Goal: Task Accomplishment & Management: Manage account settings

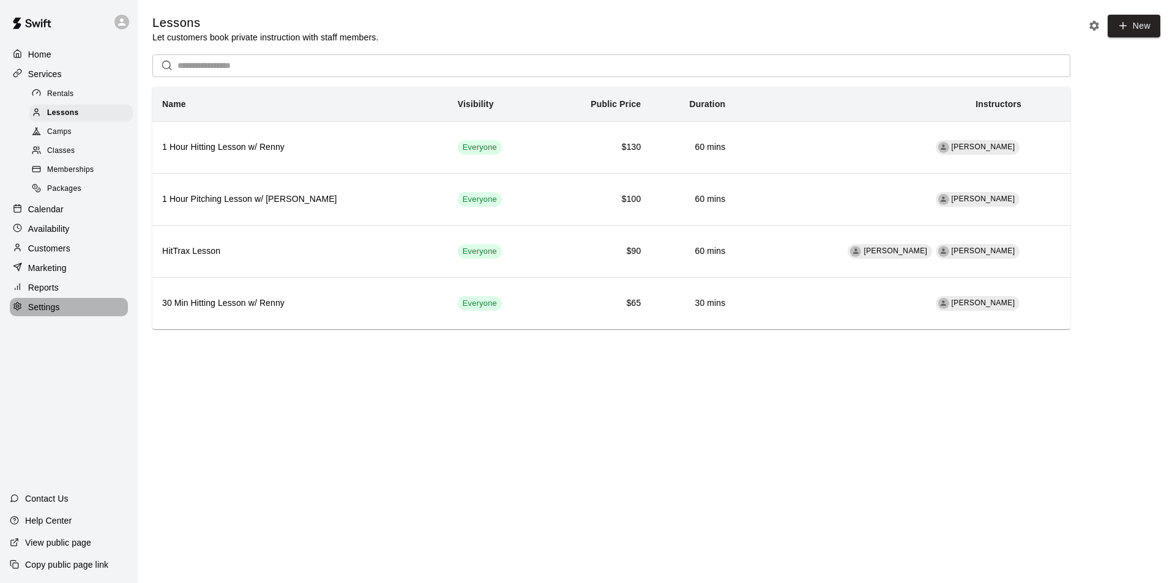
click at [34, 313] on p "Settings" at bounding box center [44, 307] width 32 height 12
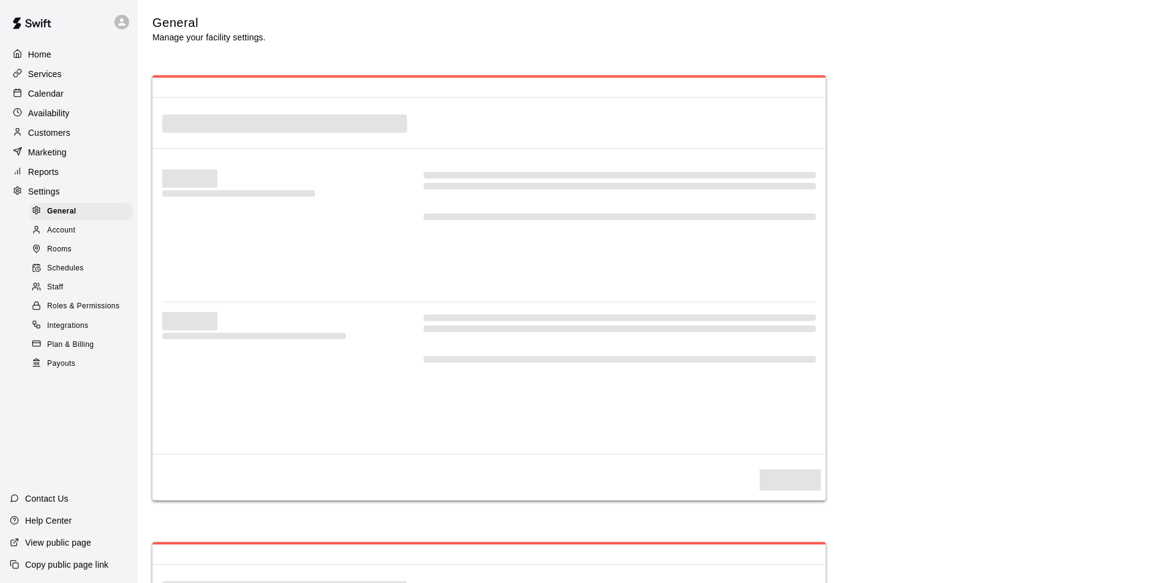
select select "**"
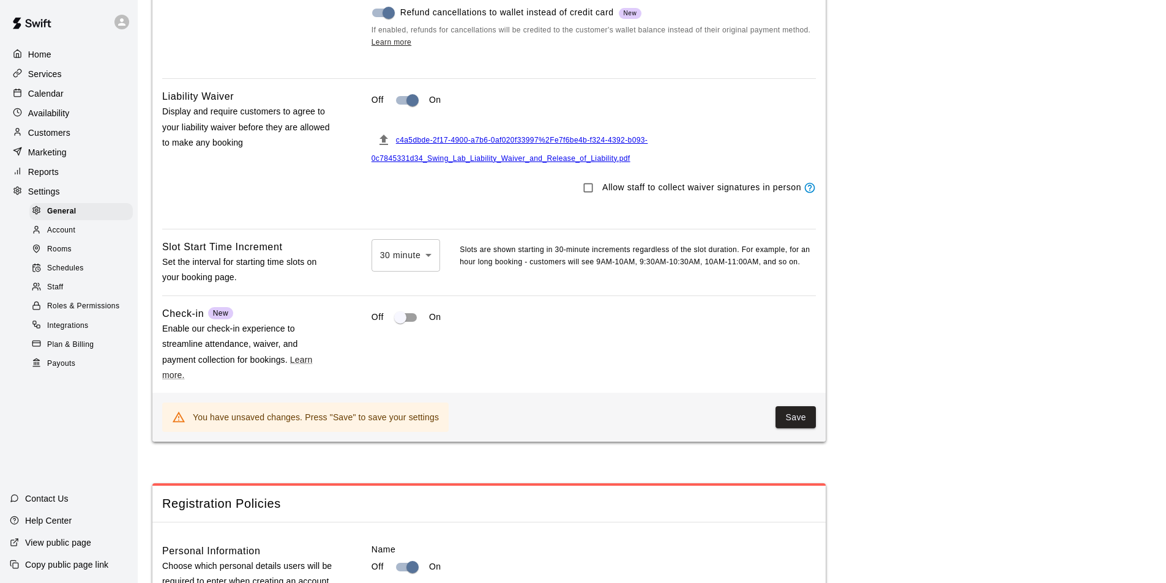
scroll to position [1346, 0]
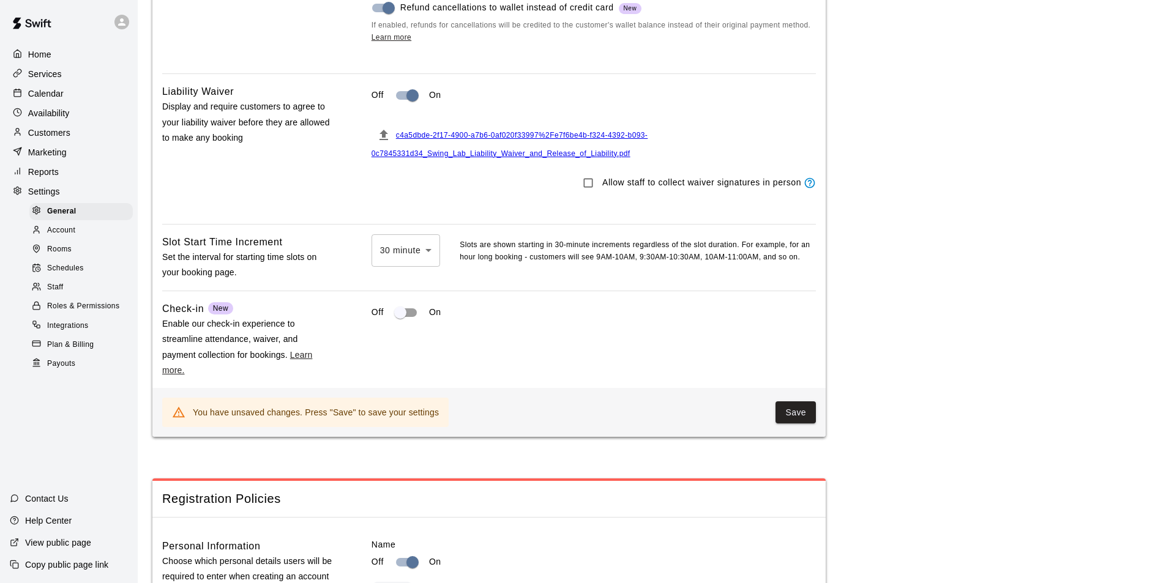
click at [299, 371] on link "Learn more." at bounding box center [237, 362] width 150 height 25
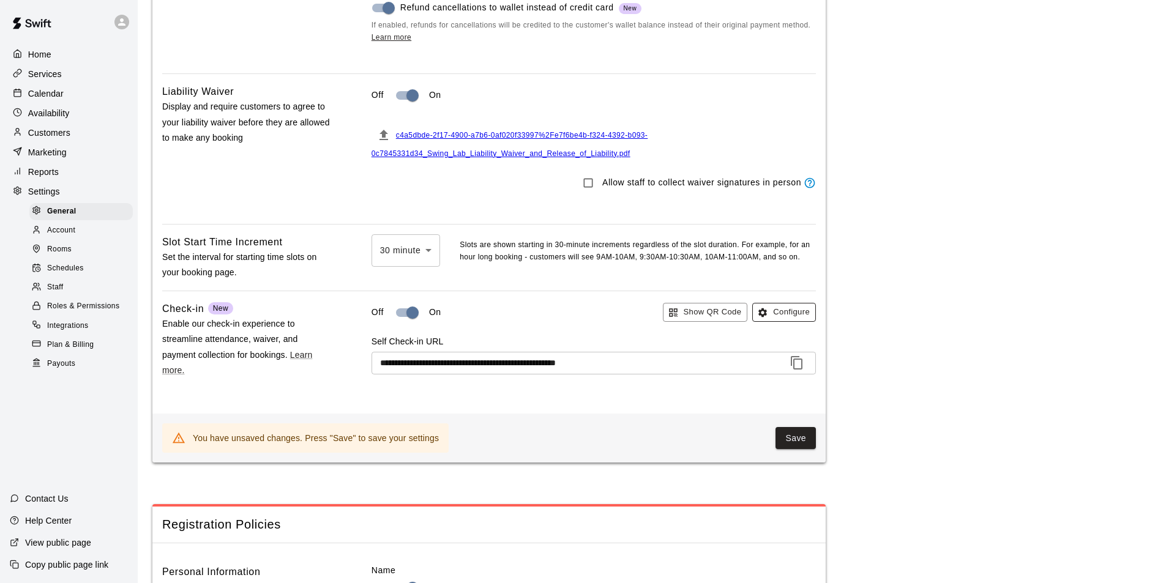
click at [792, 322] on button "Configure" at bounding box center [784, 312] width 64 height 19
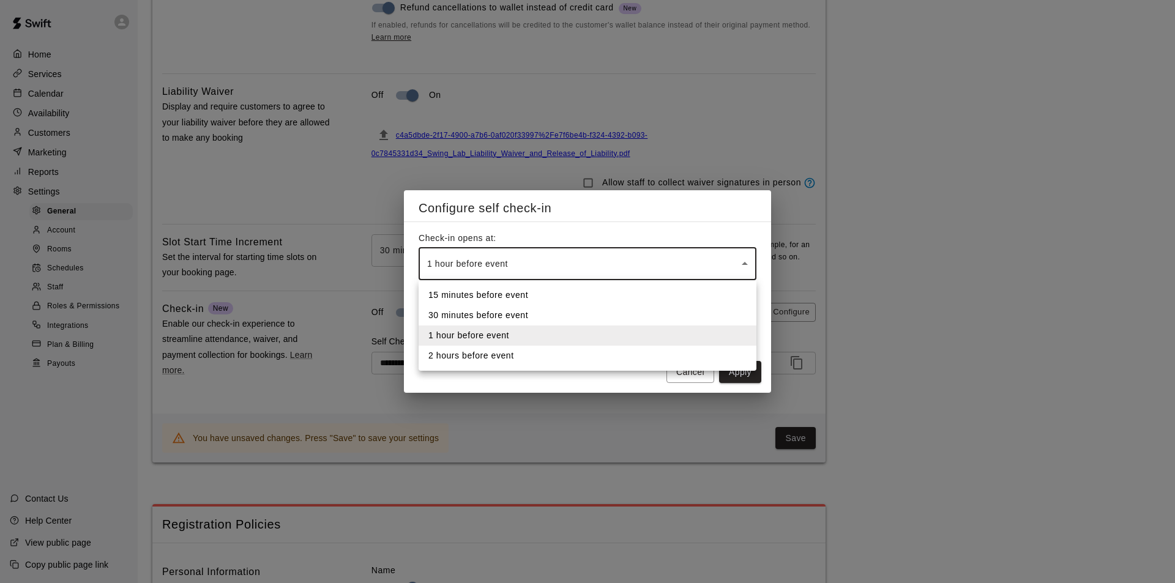
click at [480, 267] on body "**********" at bounding box center [587, 592] width 1175 height 3877
click at [521, 313] on li "30 minutes before event" at bounding box center [588, 315] width 338 height 20
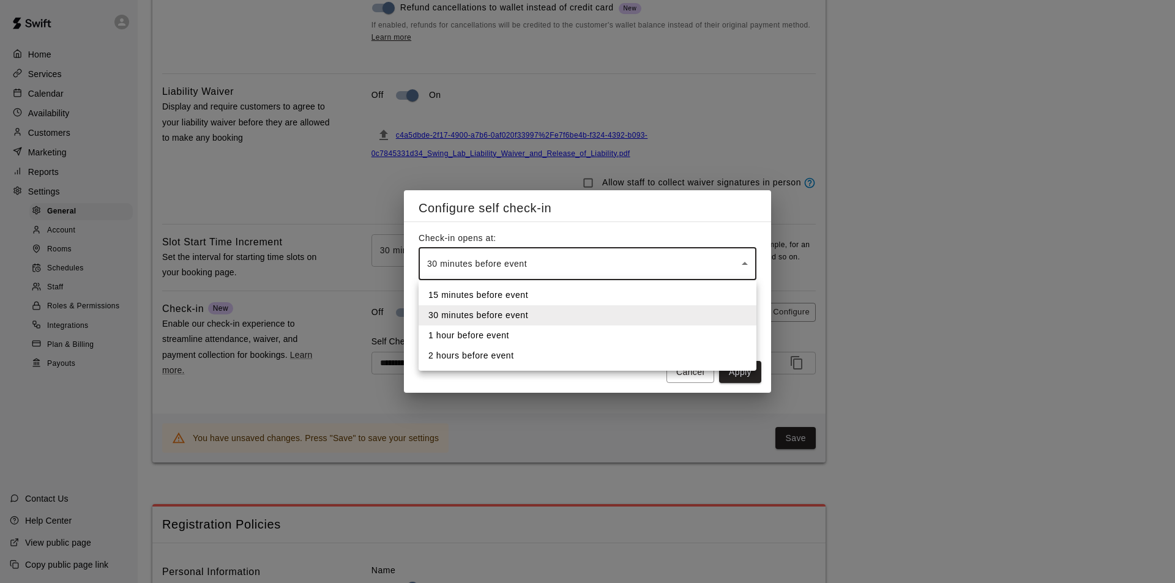
click at [532, 267] on body "**********" at bounding box center [587, 592] width 1175 height 3877
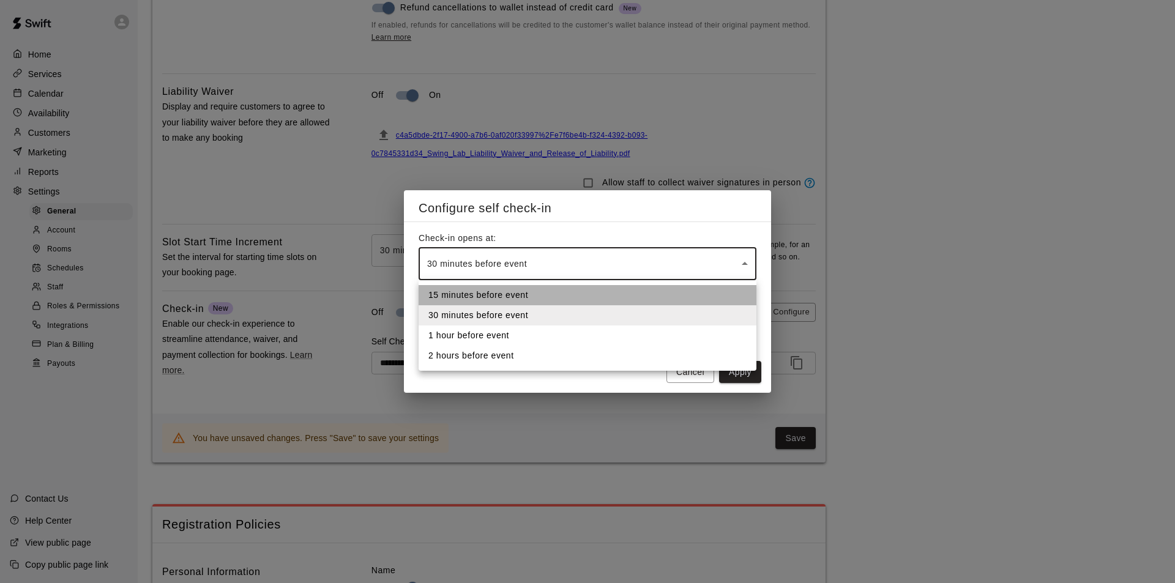
click at [519, 296] on li "15 minutes before event" at bounding box center [588, 295] width 338 height 20
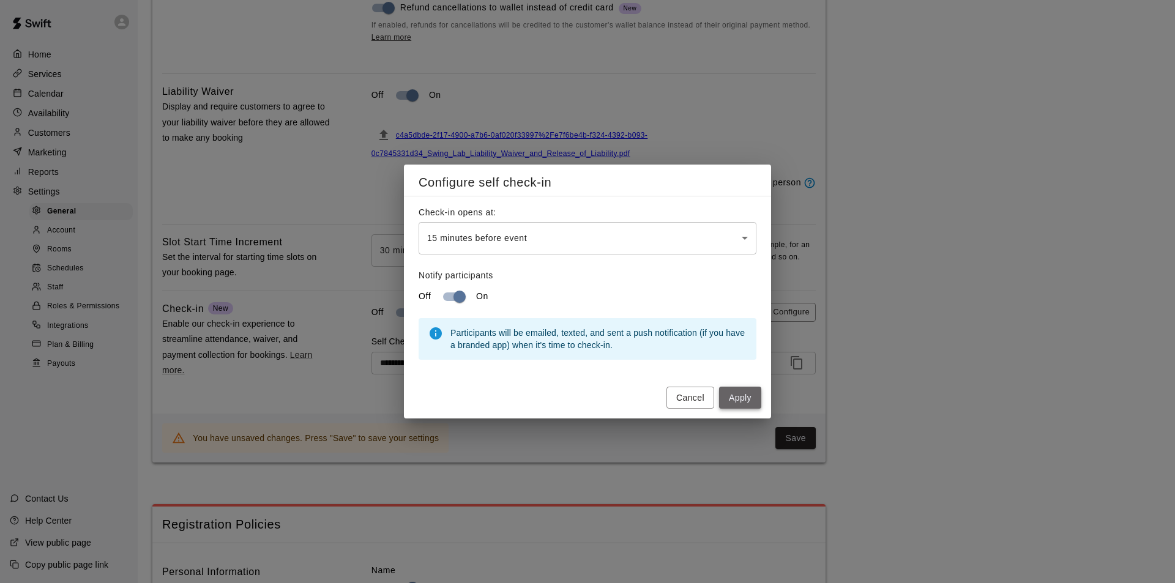
click at [742, 396] on button "Apply" at bounding box center [740, 398] width 42 height 23
type input "********"
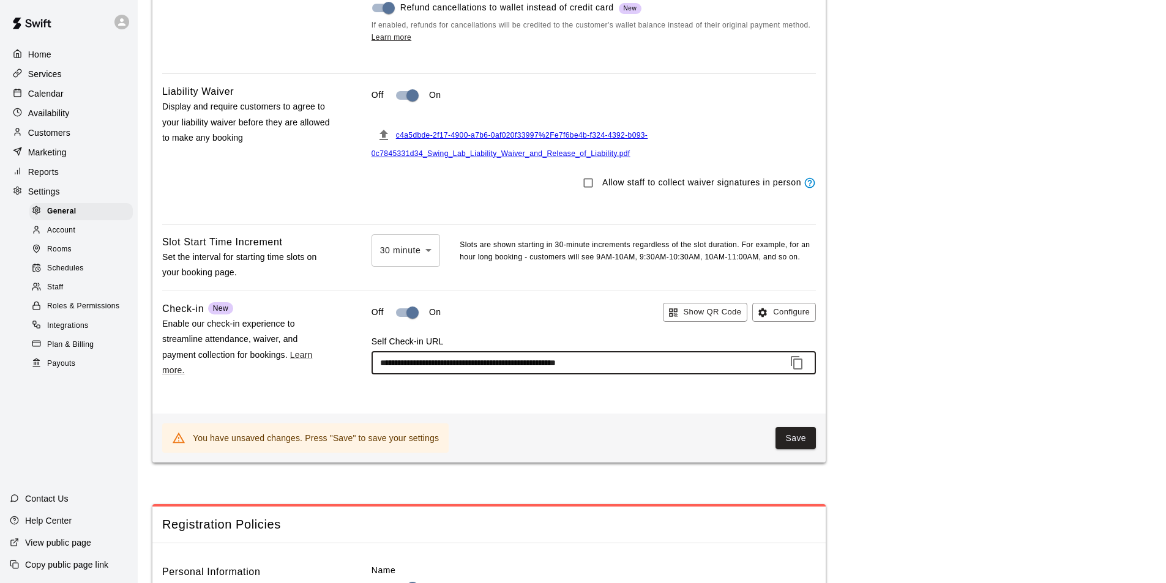
click at [438, 375] on input "**********" at bounding box center [578, 363] width 415 height 23
drag, startPoint x: 611, startPoint y: 378, endPoint x: 622, endPoint y: 378, distance: 11.6
click at [622, 375] on input "**********" at bounding box center [578, 363] width 415 height 23
drag, startPoint x: 685, startPoint y: 386, endPoint x: 427, endPoint y: 386, distance: 258.9
click at [429, 375] on input "**********" at bounding box center [578, 363] width 415 height 23
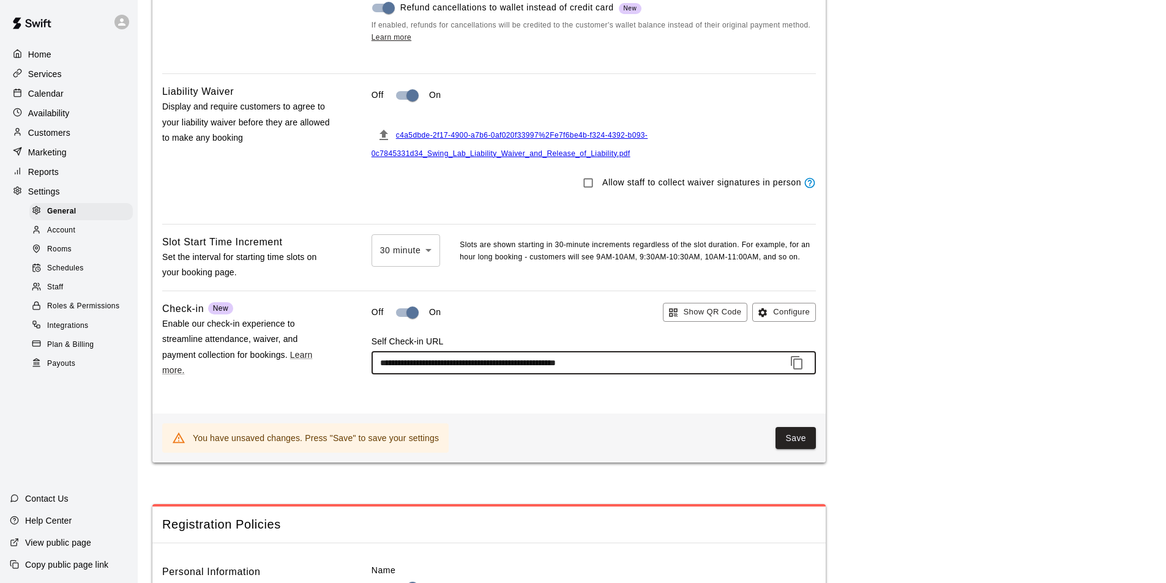
click at [427, 375] on input "**********" at bounding box center [578, 363] width 415 height 23
click at [422, 375] on input "**********" at bounding box center [578, 363] width 415 height 23
click at [385, 375] on input "**********" at bounding box center [578, 363] width 415 height 23
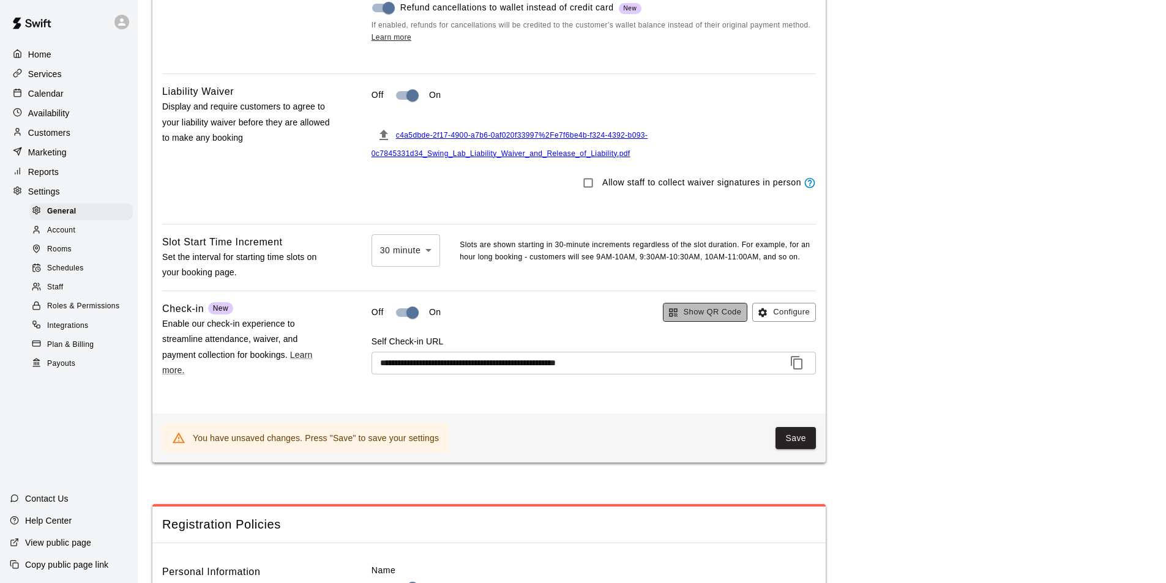
click at [688, 322] on button "Show QR Code" at bounding box center [705, 312] width 85 height 19
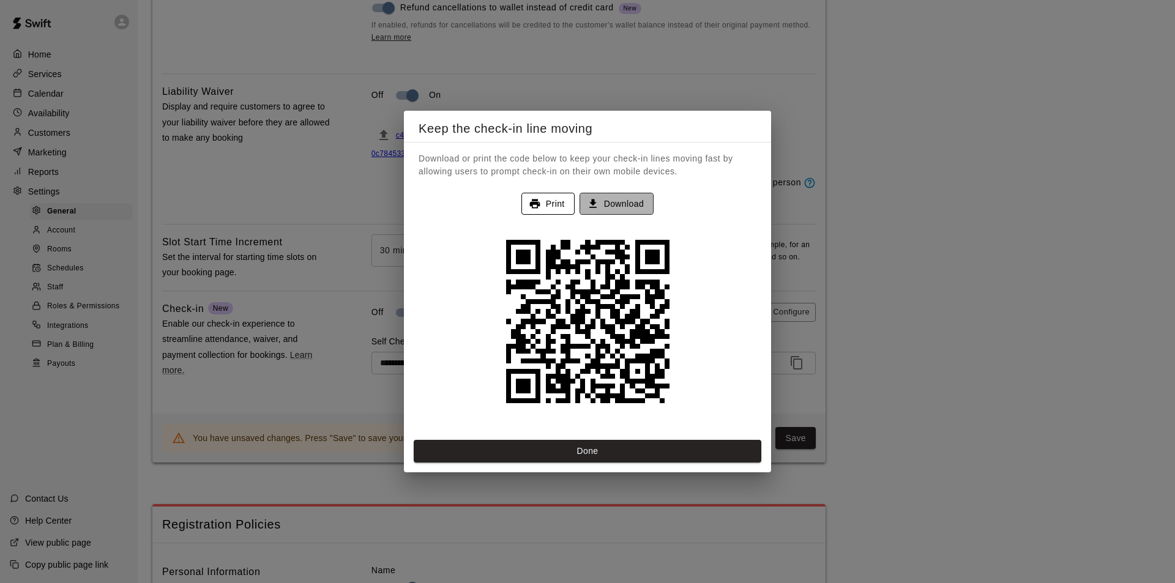
click at [632, 204] on button "Download" at bounding box center [617, 204] width 74 height 23
click at [616, 447] on button "Done" at bounding box center [588, 451] width 348 height 23
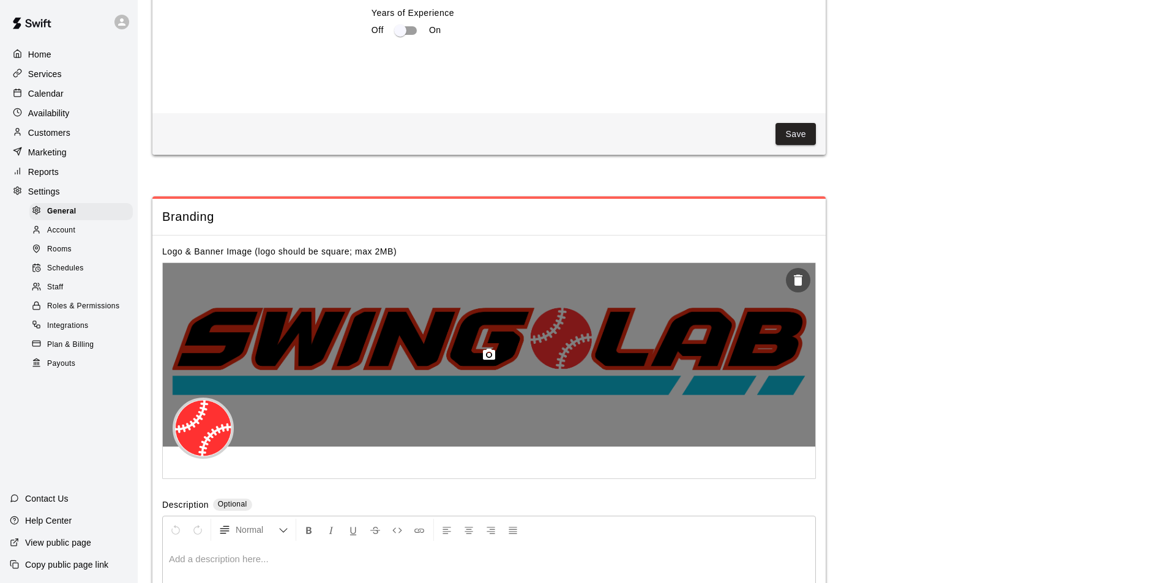
scroll to position [2288, 0]
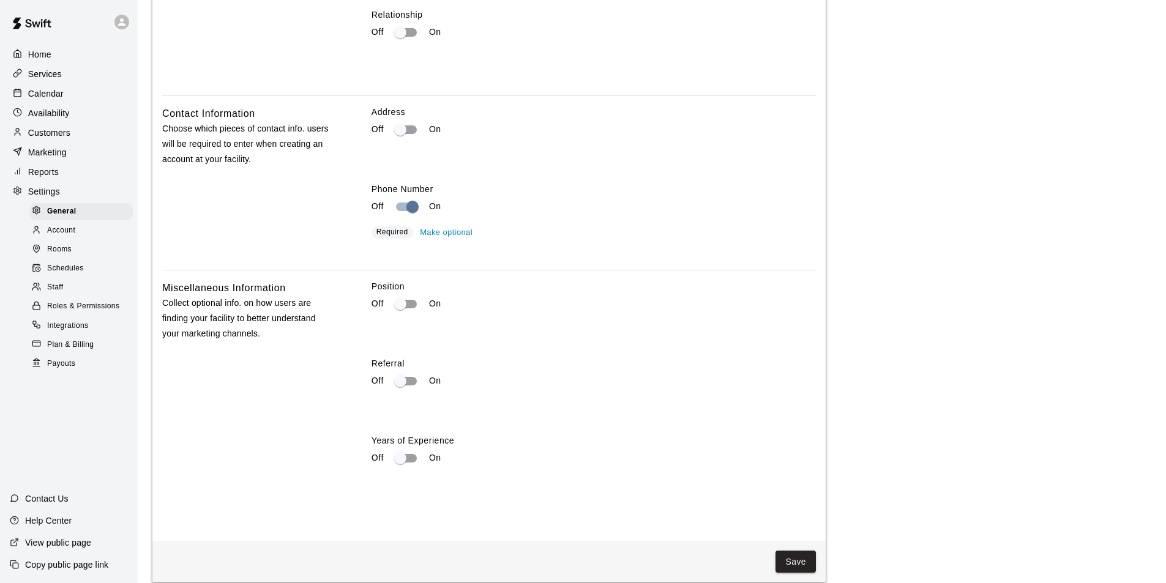
click at [56, 293] on span "Staff" at bounding box center [55, 288] width 16 height 12
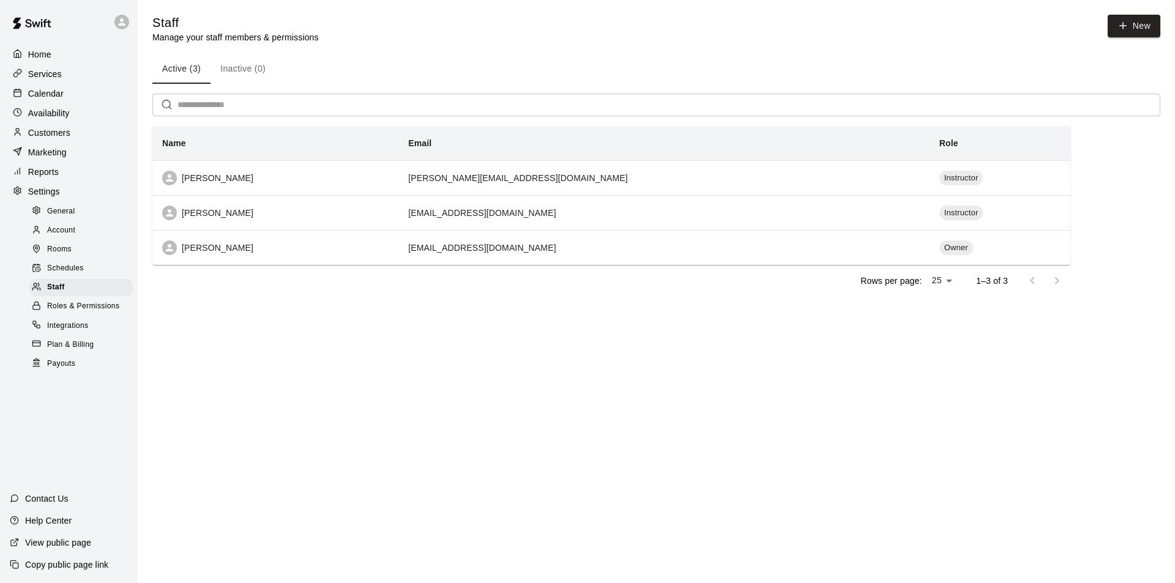
click at [54, 217] on span "General" at bounding box center [61, 212] width 28 height 12
select select "**"
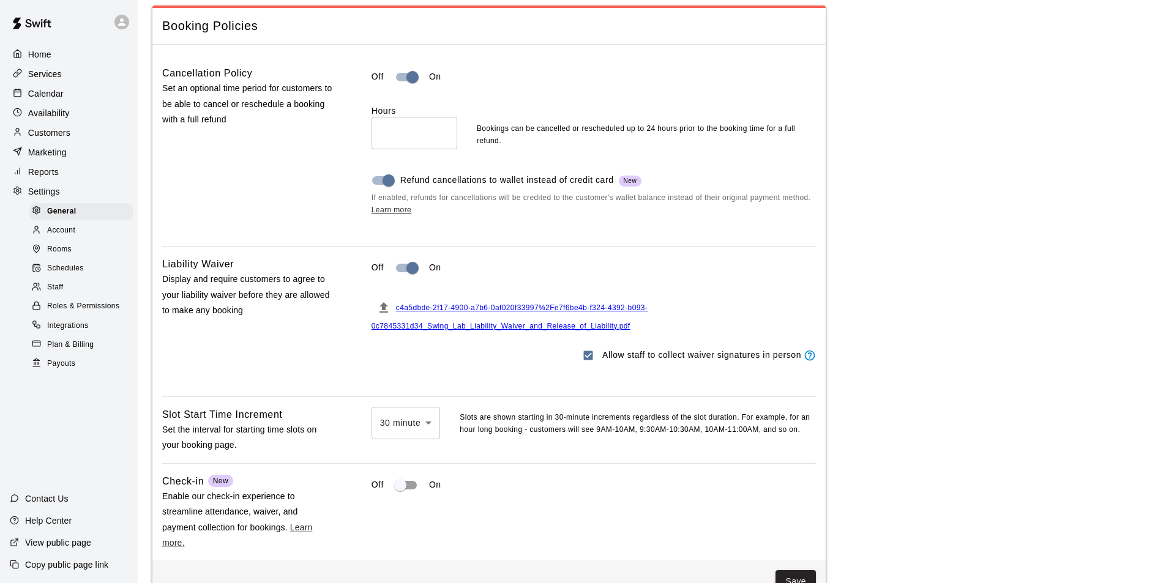
scroll to position [1285, 0]
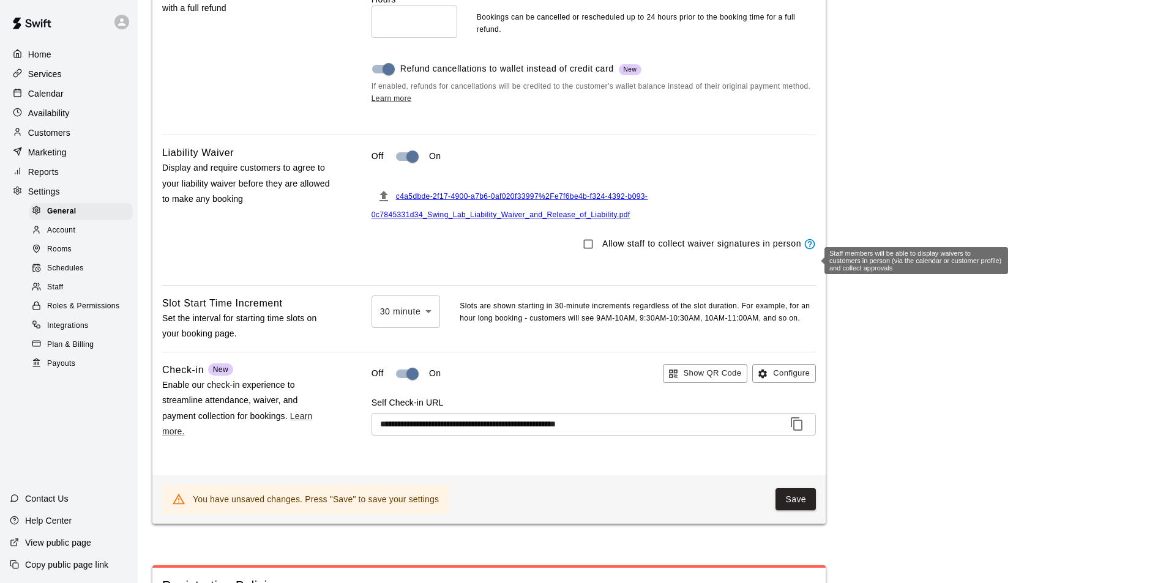
click at [811, 249] on icon "Staff members will be able to display waivers to customers in person (via the c…" at bounding box center [810, 244] width 10 height 10
click at [794, 511] on button "Save" at bounding box center [795, 499] width 40 height 23
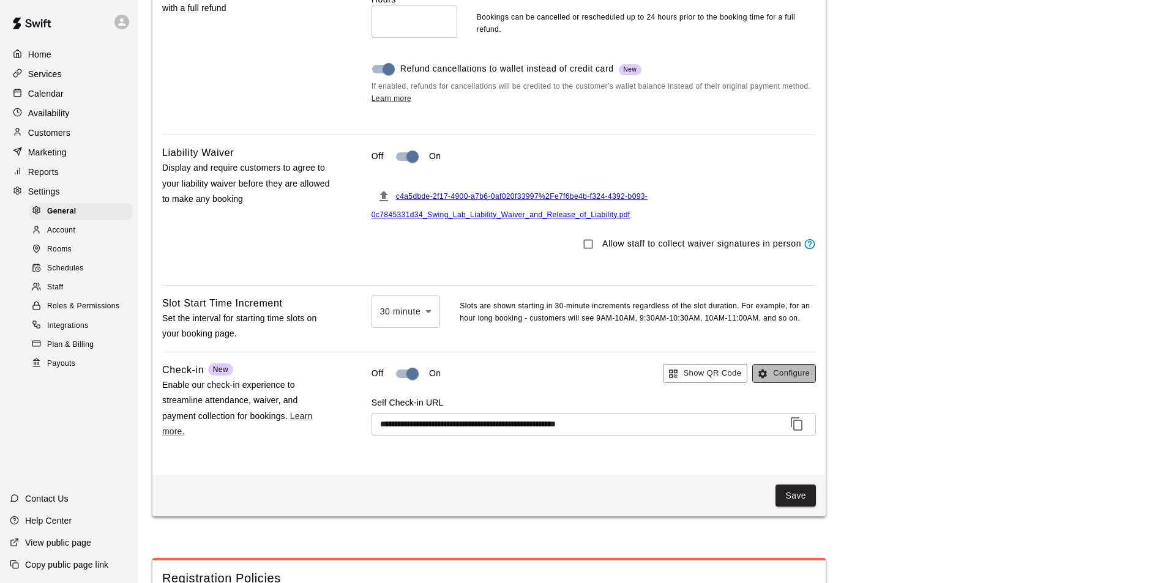
click at [776, 383] on button "Configure" at bounding box center [784, 373] width 64 height 19
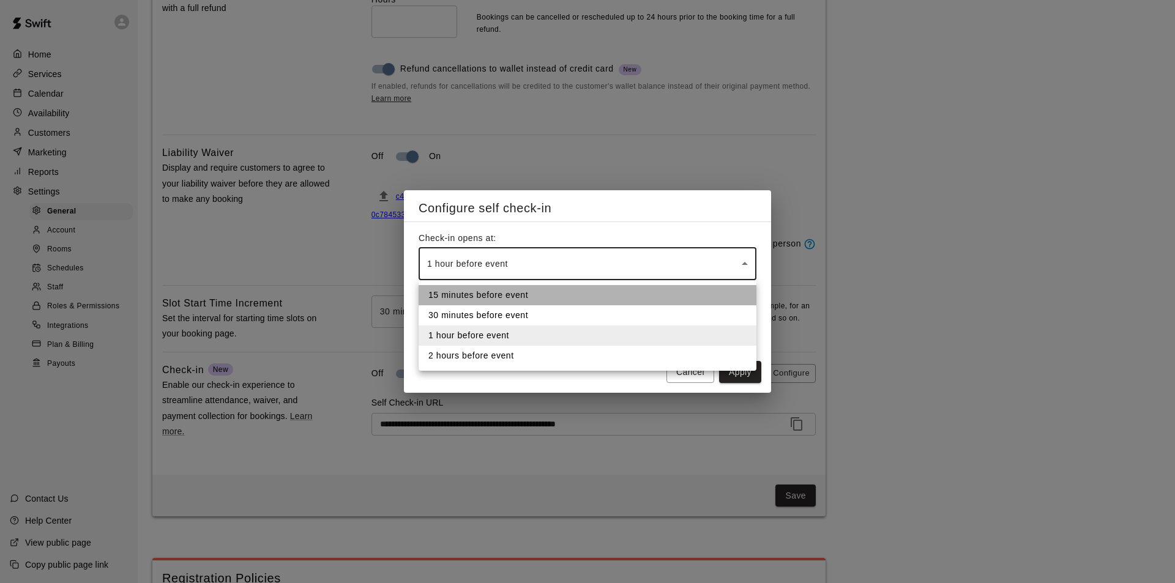
click at [497, 293] on li "15 minutes before event" at bounding box center [588, 295] width 338 height 20
type input "**********"
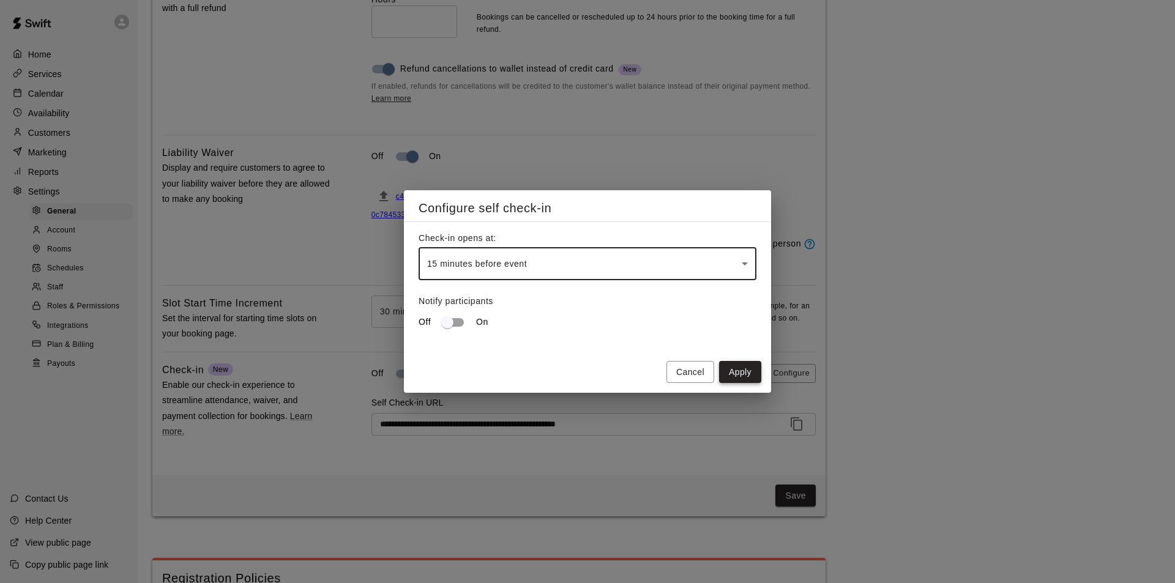
click at [737, 367] on button "Apply" at bounding box center [740, 372] width 42 height 23
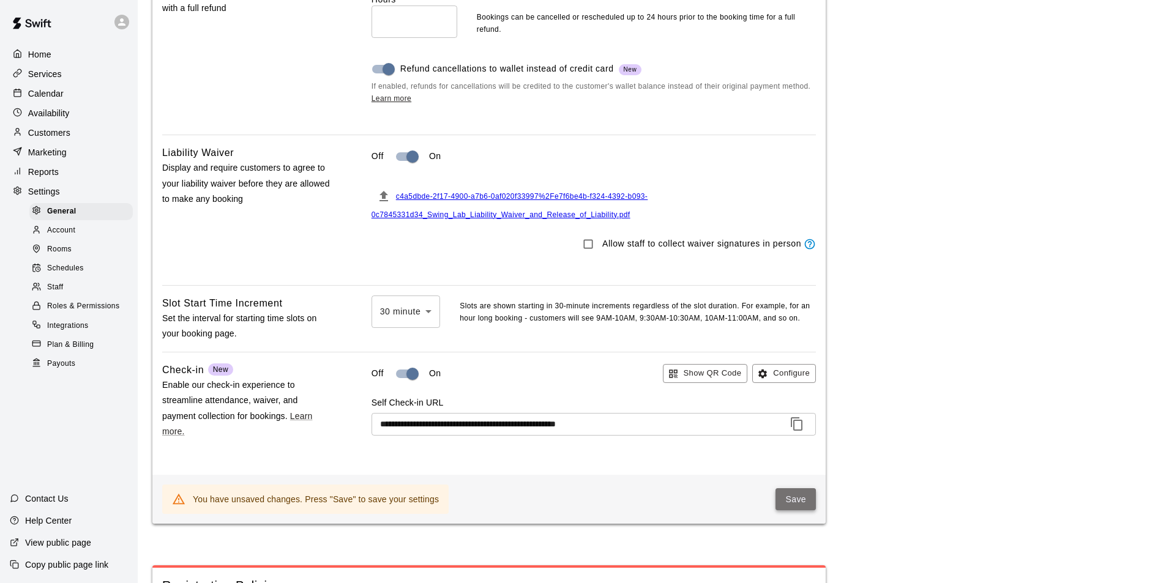
click at [802, 511] on button "Save" at bounding box center [795, 499] width 40 height 23
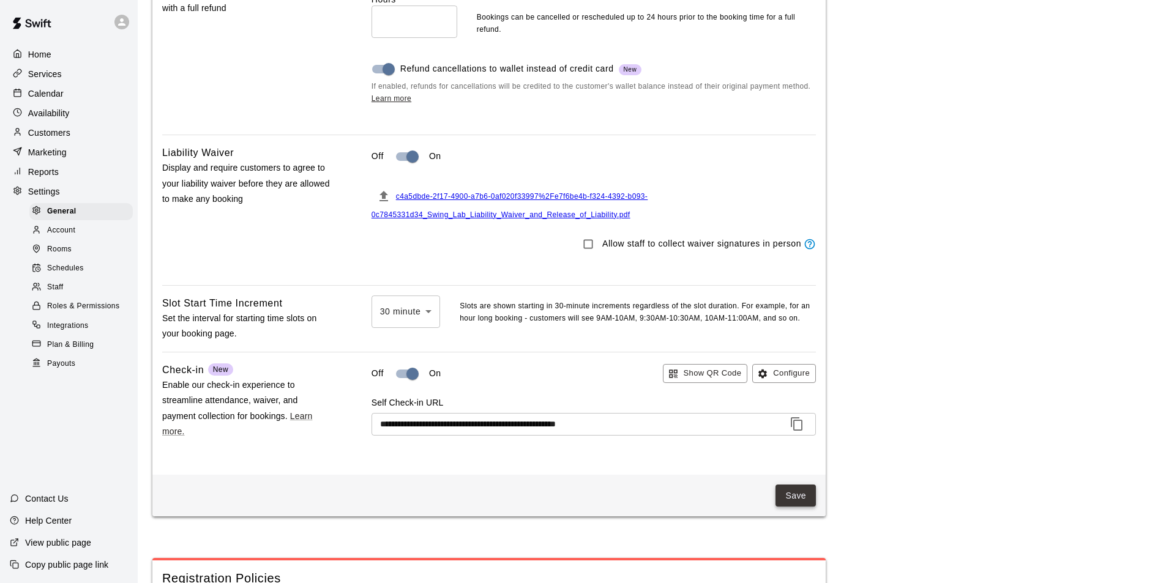
click at [802, 507] on button "Save" at bounding box center [795, 496] width 40 height 23
click at [62, 293] on span "Staff" at bounding box center [55, 288] width 16 height 12
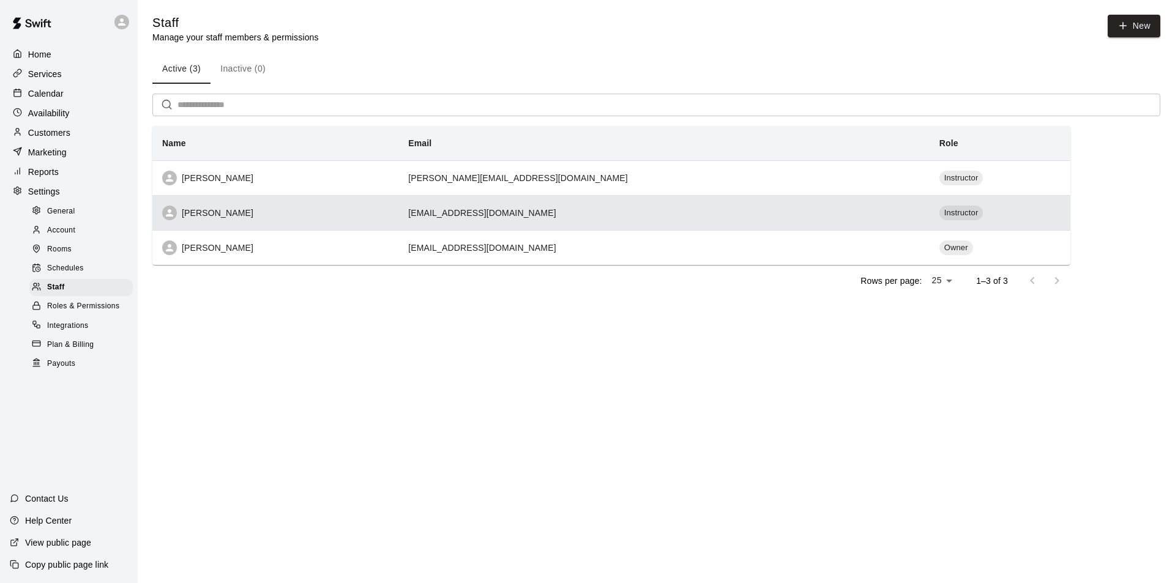
click at [274, 207] on div "[PERSON_NAME]" at bounding box center [275, 213] width 226 height 15
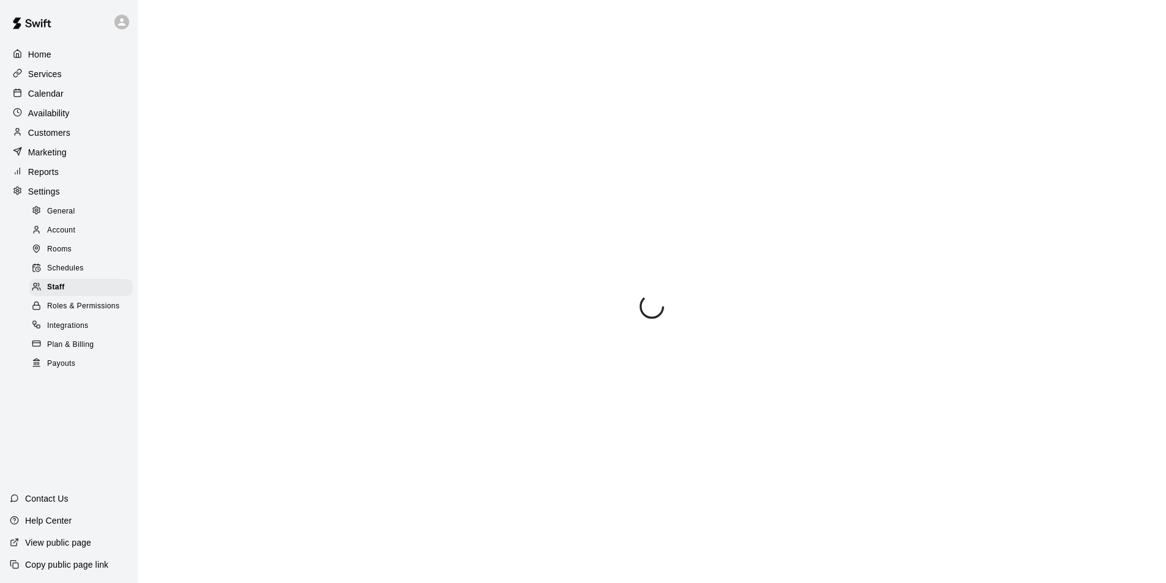
select select "**"
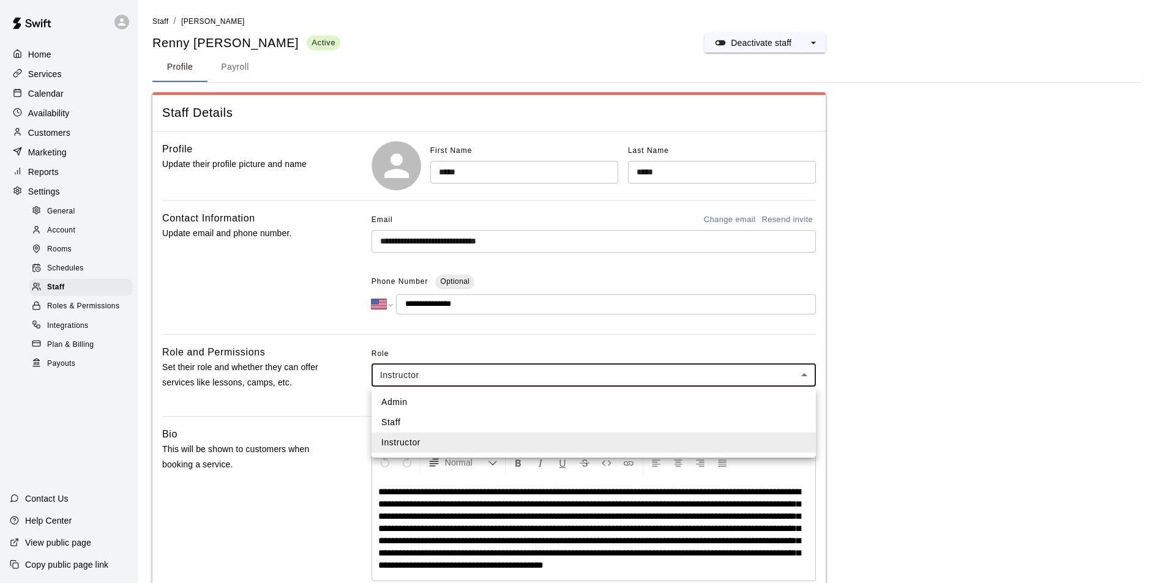
click at [463, 373] on body "**********" at bounding box center [583, 409] width 1166 height 818
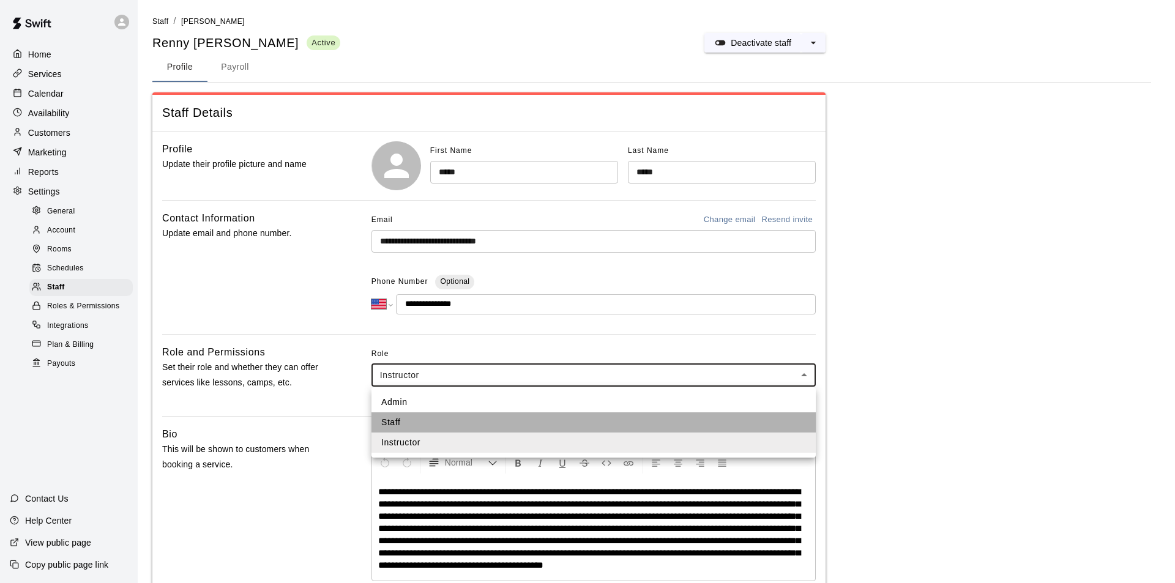
click at [461, 417] on li "Staff" at bounding box center [593, 423] width 444 height 20
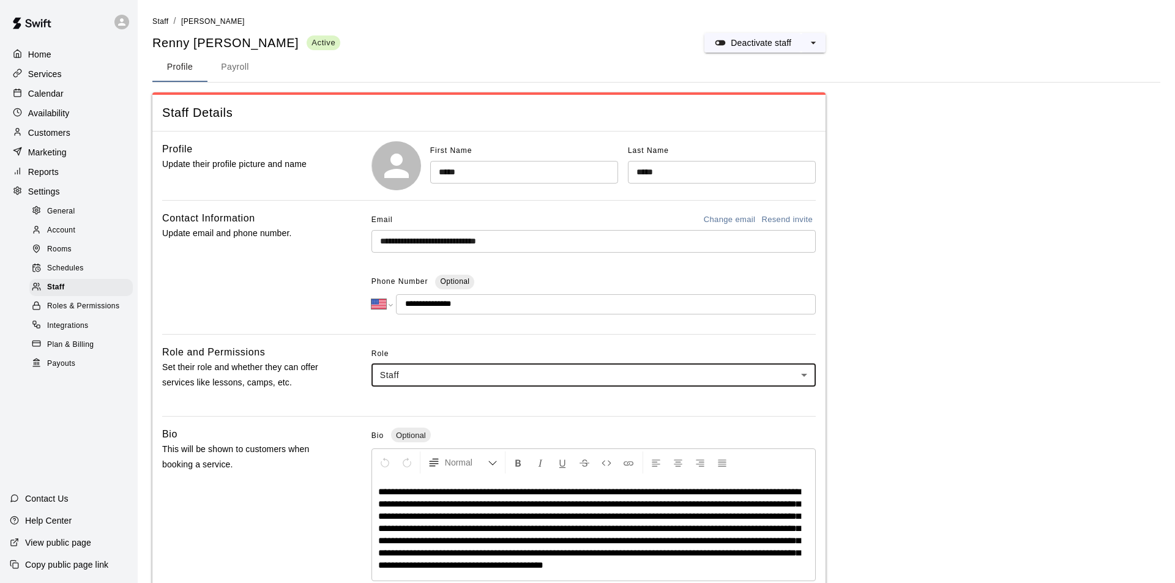
click at [460, 367] on body "**********" at bounding box center [587, 409] width 1175 height 818
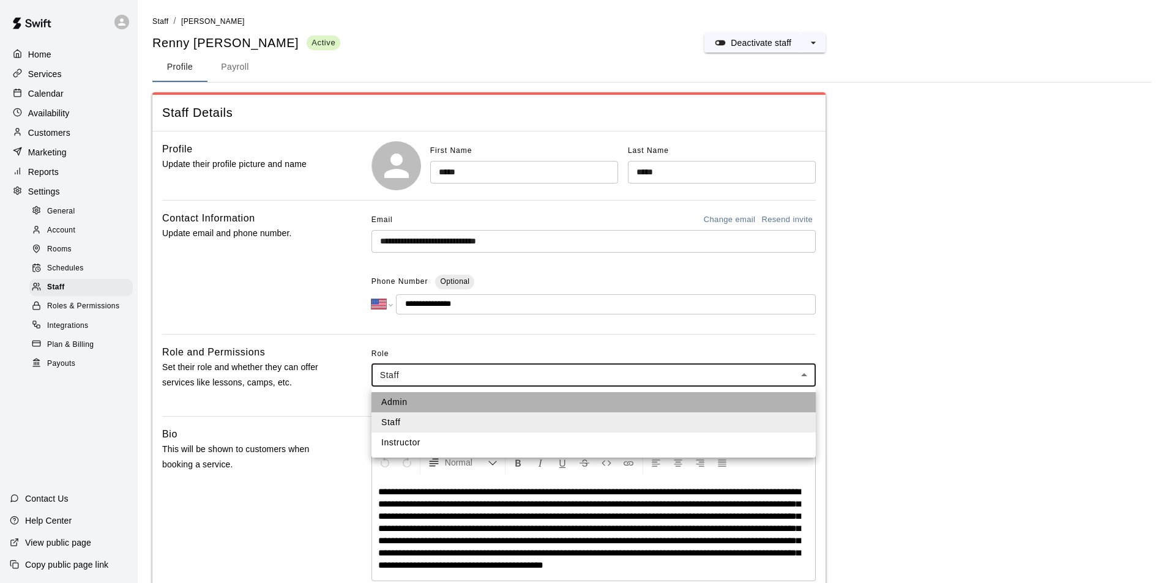
click at [440, 397] on li "Admin" at bounding box center [593, 402] width 444 height 20
type input "*****"
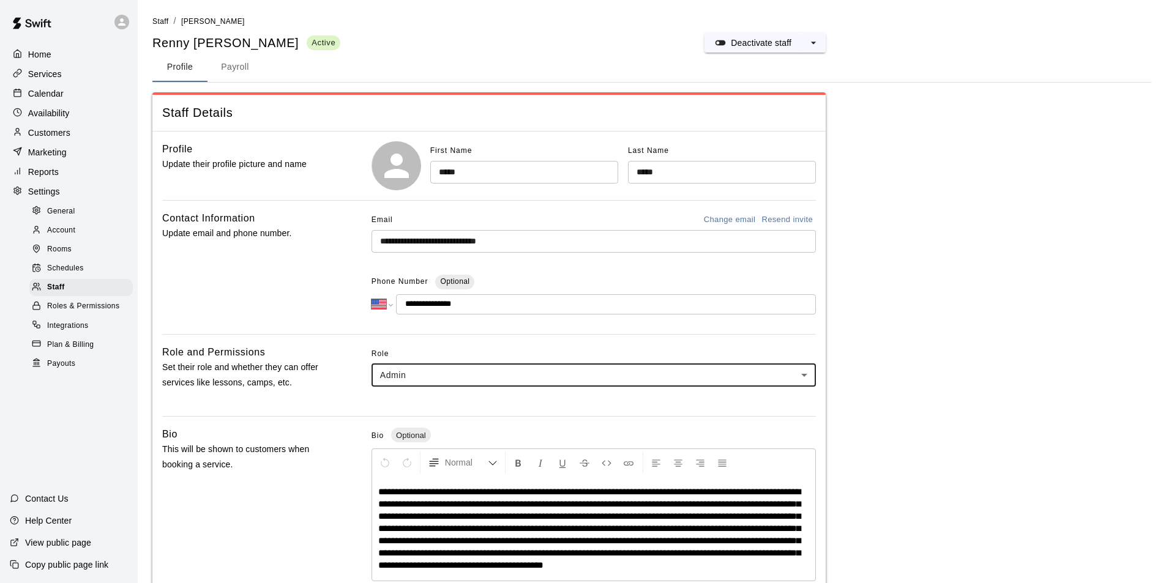
scroll to position [235, 0]
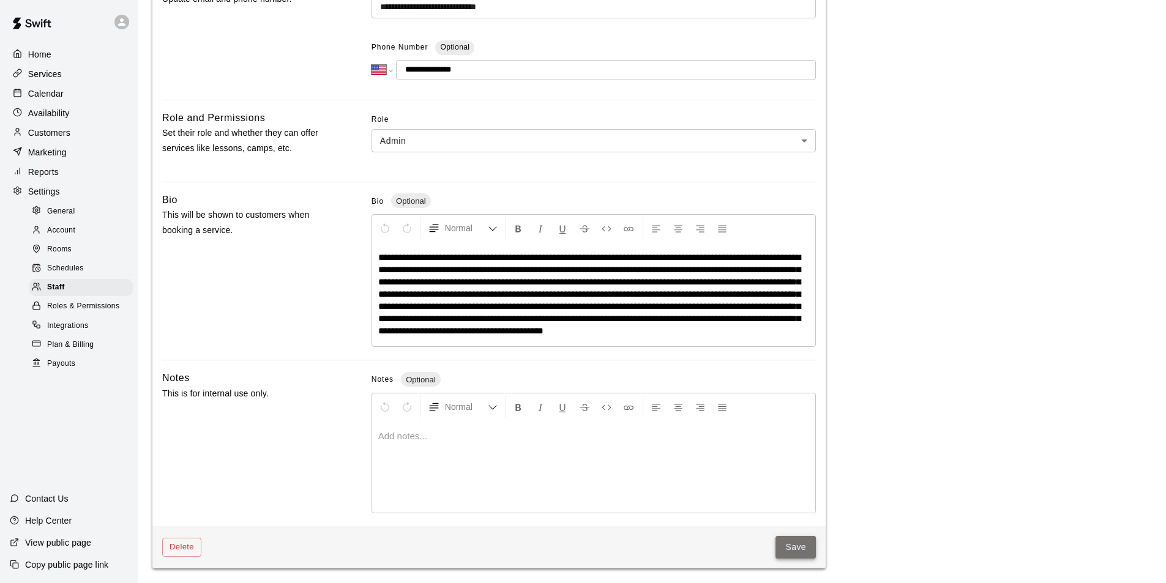
click at [801, 539] on button "Save" at bounding box center [795, 547] width 40 height 23
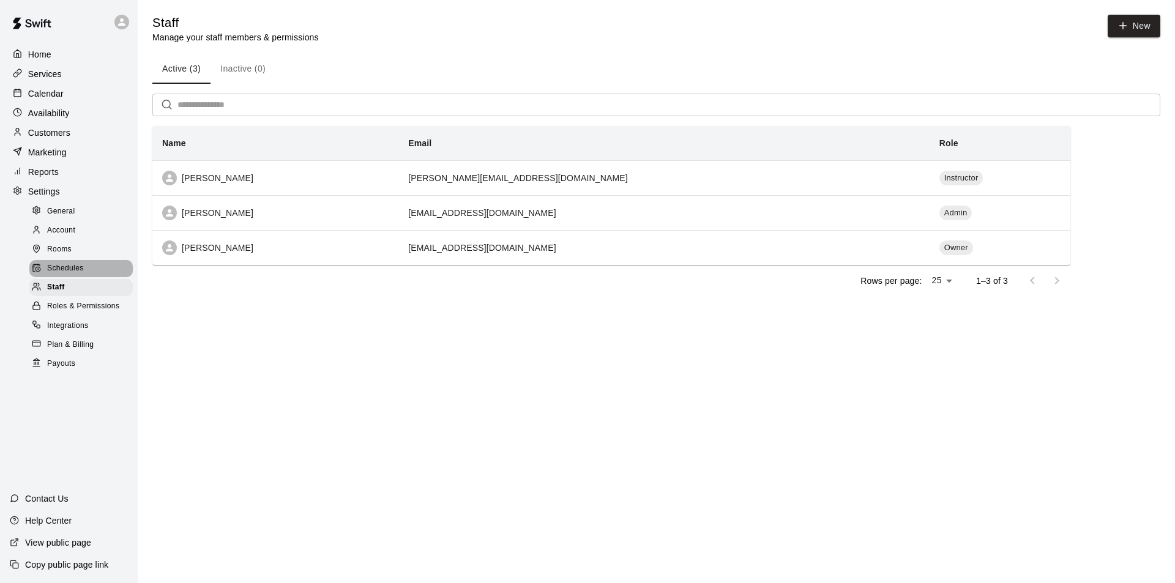
click at [59, 269] on div "Schedules" at bounding box center [80, 268] width 103 height 17
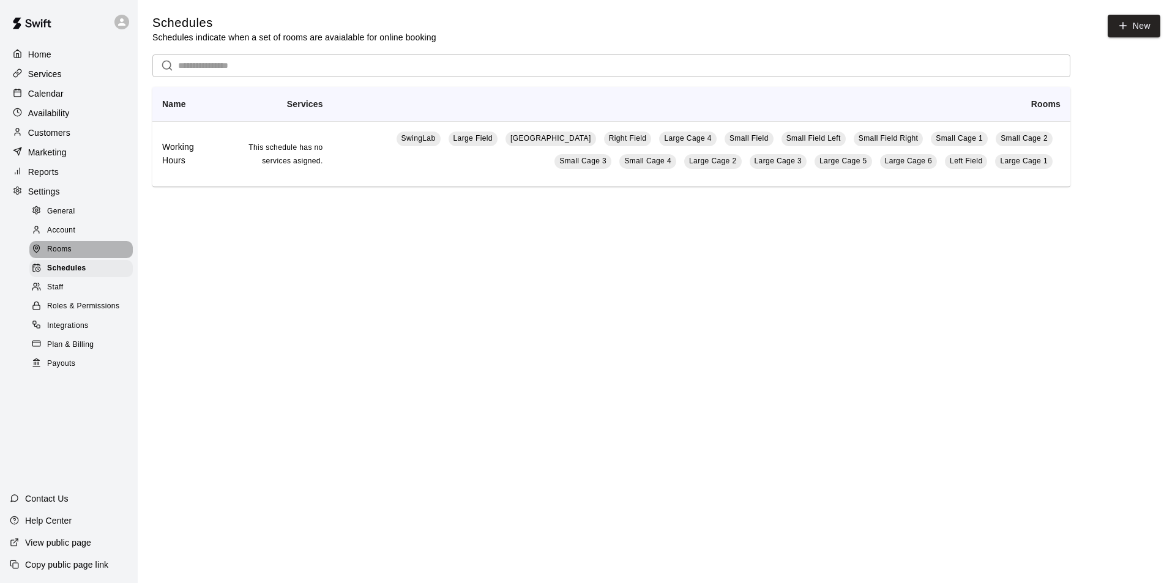
click at [69, 255] on span "Rooms" at bounding box center [59, 250] width 24 height 12
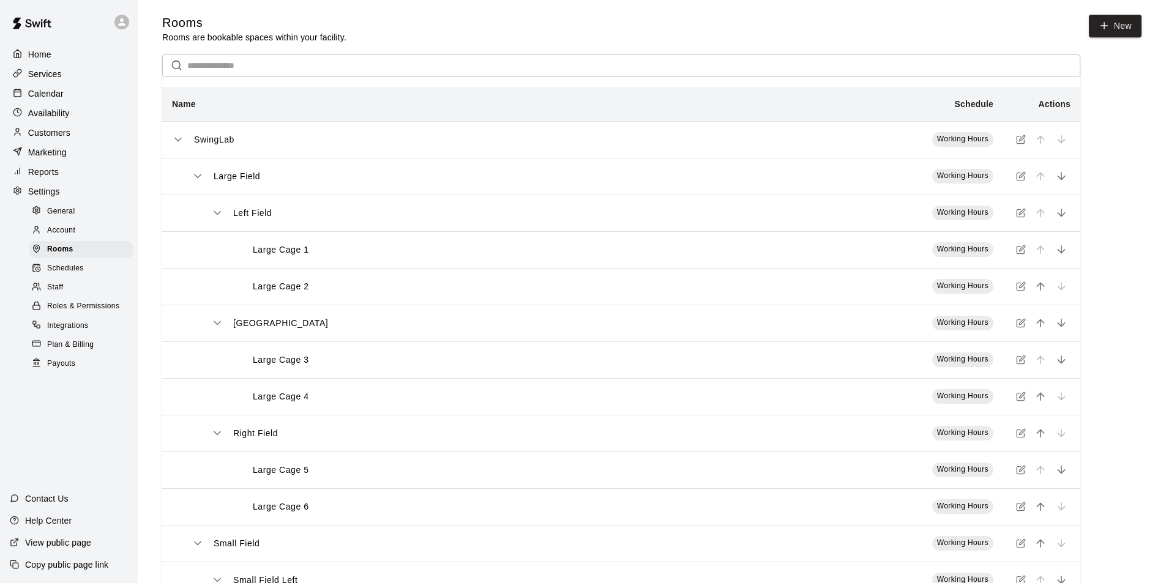
click at [62, 99] on p "Calendar" at bounding box center [45, 94] width 35 height 12
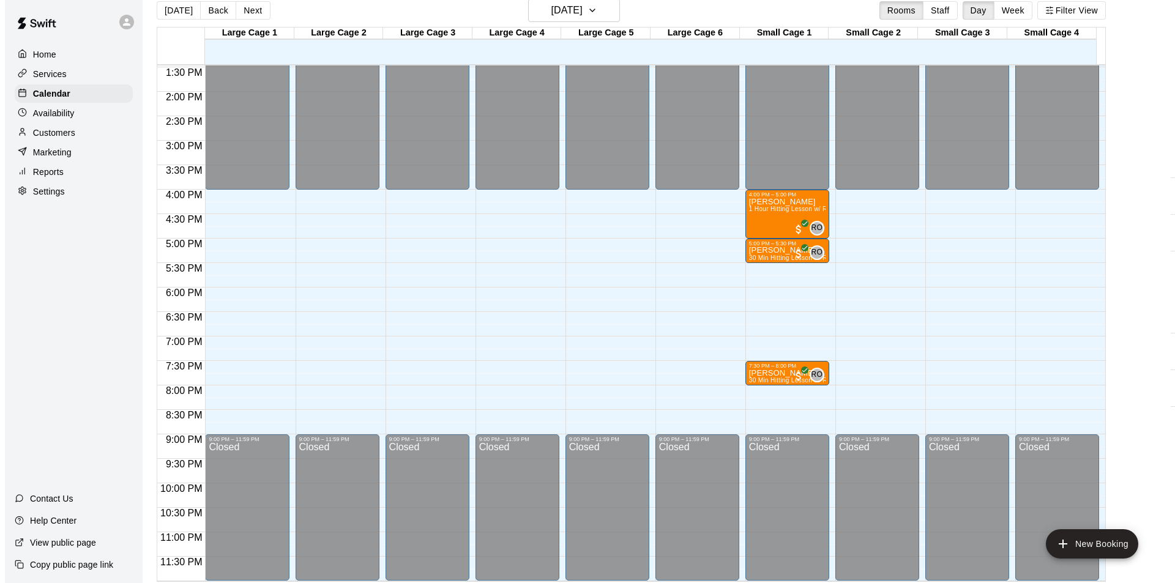
scroll to position [20, 0]
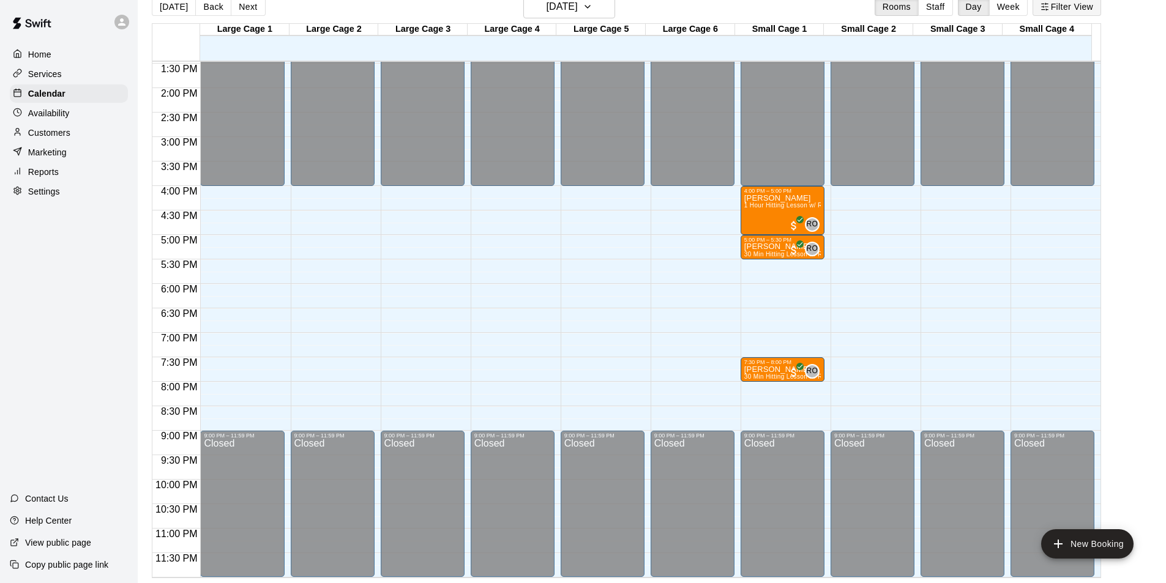
click at [1070, 12] on button "Filter View" at bounding box center [1066, 7] width 69 height 18
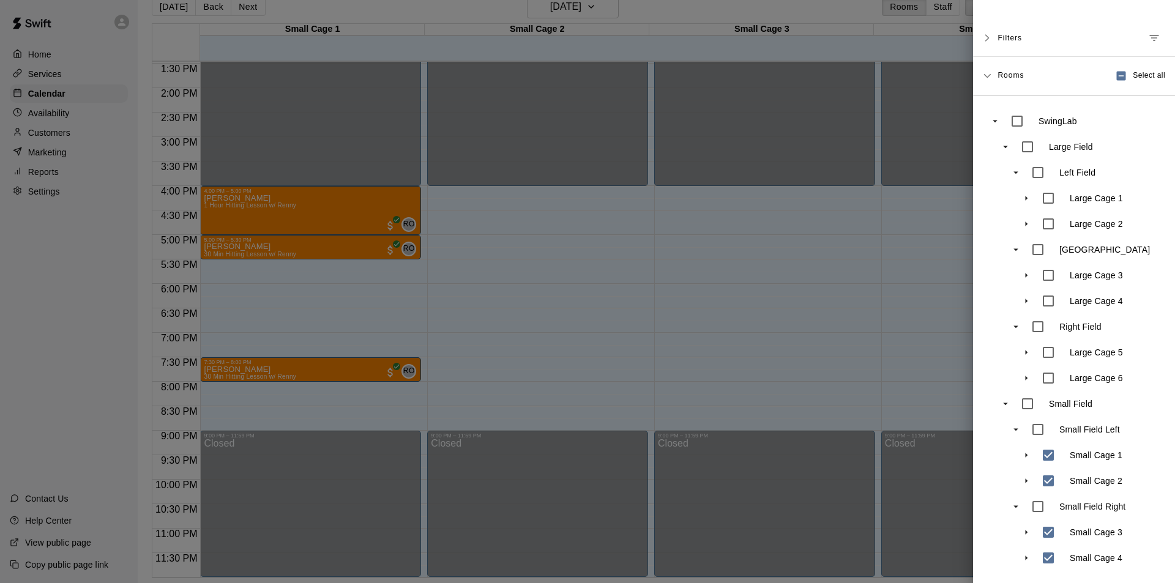
scroll to position [113, 0]
click at [989, 74] on icon at bounding box center [987, 76] width 7 height 4
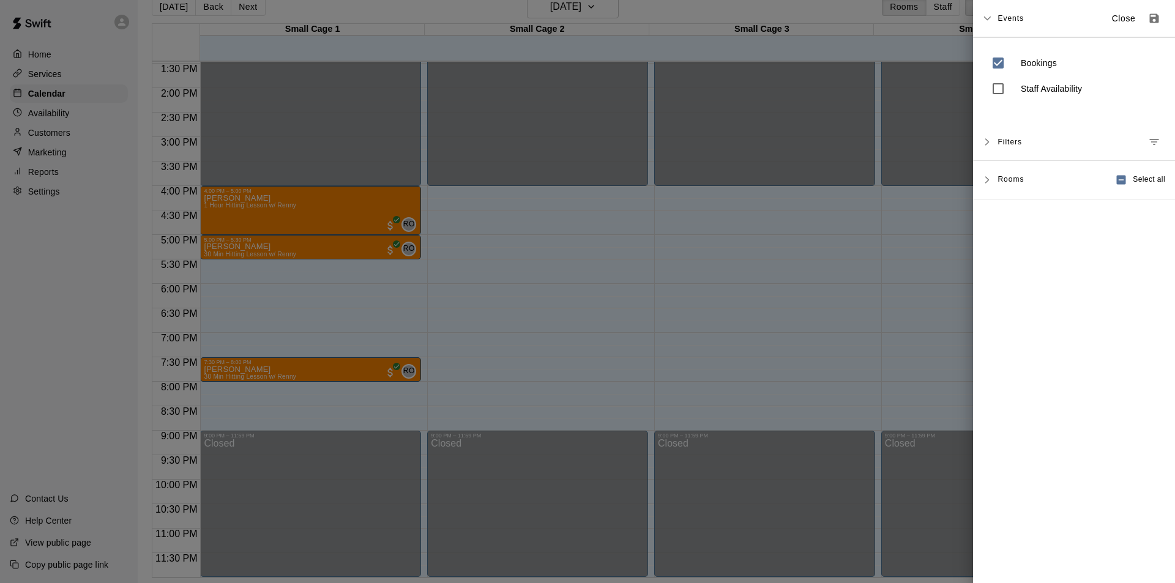
scroll to position [0, 0]
click at [989, 181] on icon at bounding box center [987, 180] width 9 height 9
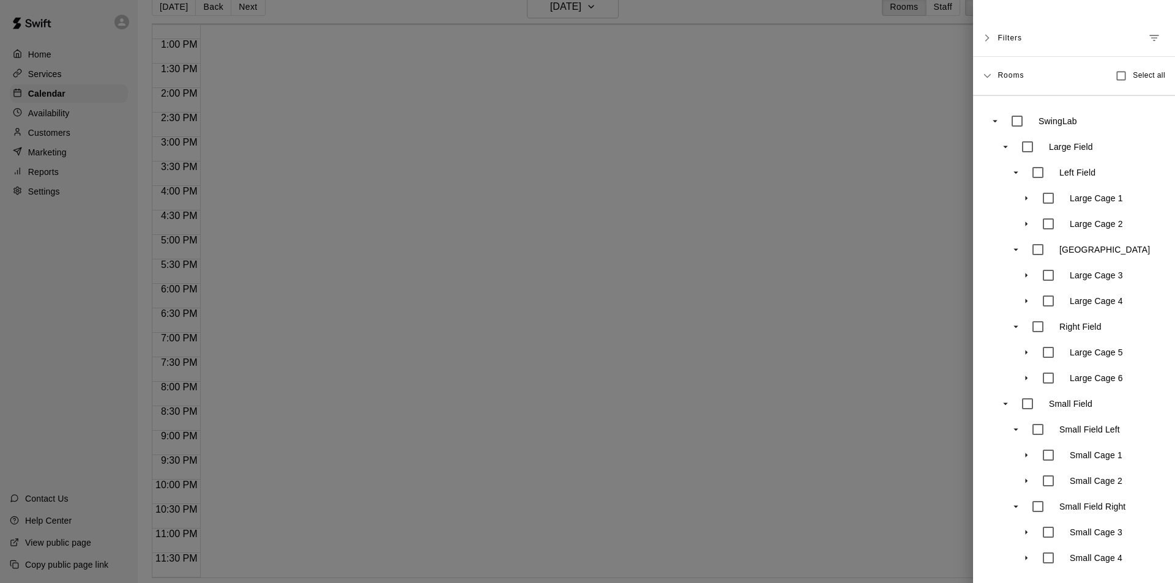
scroll to position [113, 0]
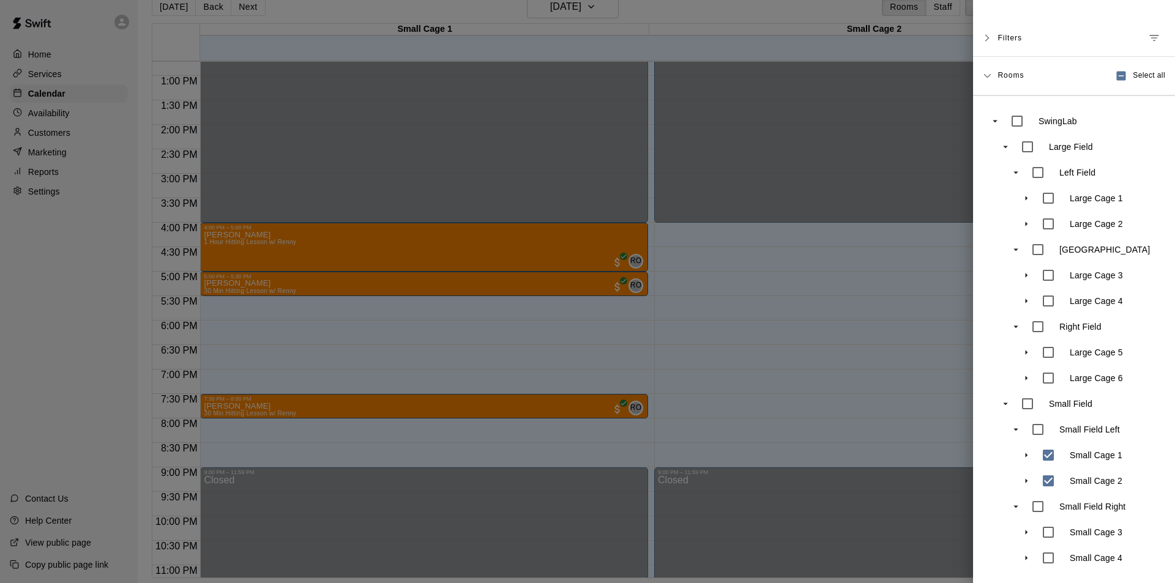
click at [987, 72] on icon at bounding box center [987, 76] width 9 height 9
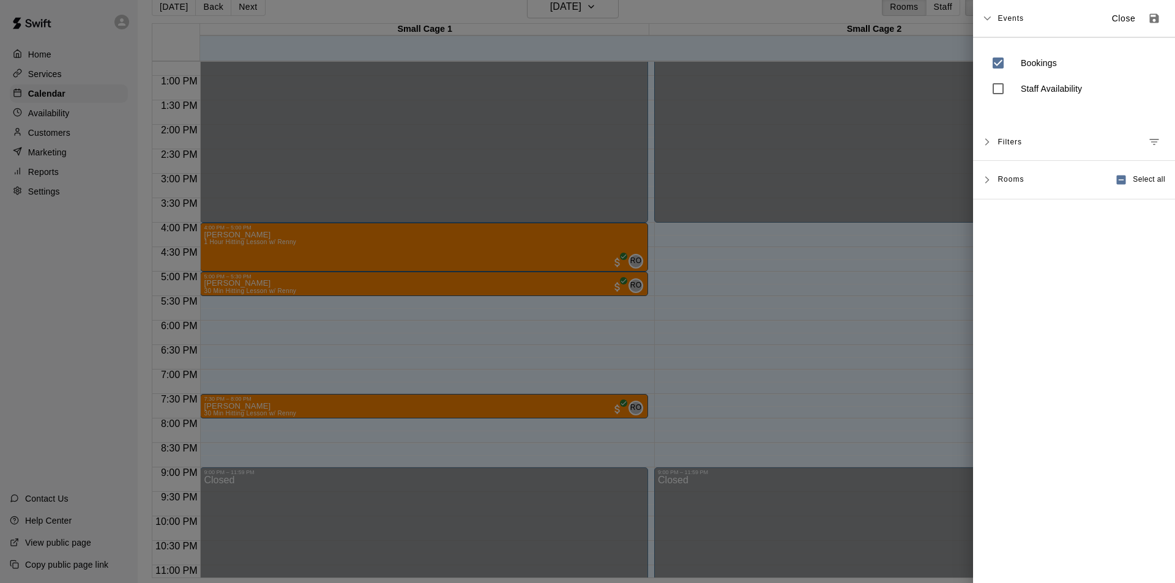
click at [1150, 139] on icon "Manage filters" at bounding box center [1154, 142] width 9 height 6
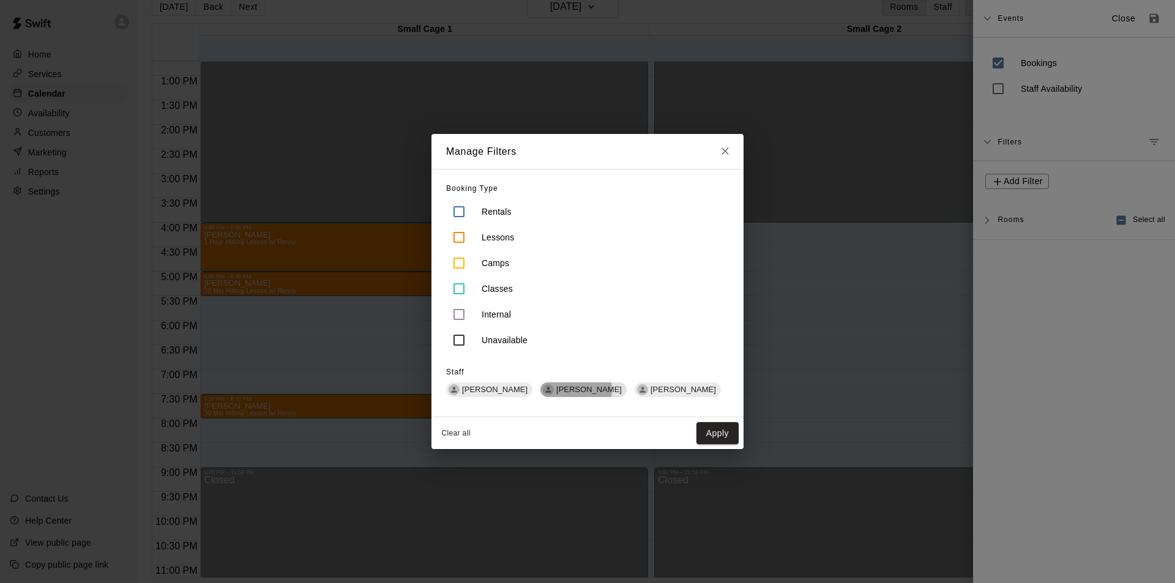
click at [563, 390] on span "[PERSON_NAME]" at bounding box center [588, 389] width 75 height 9
click at [650, 389] on span "[PERSON_NAME]" at bounding box center [684, 389] width 75 height 9
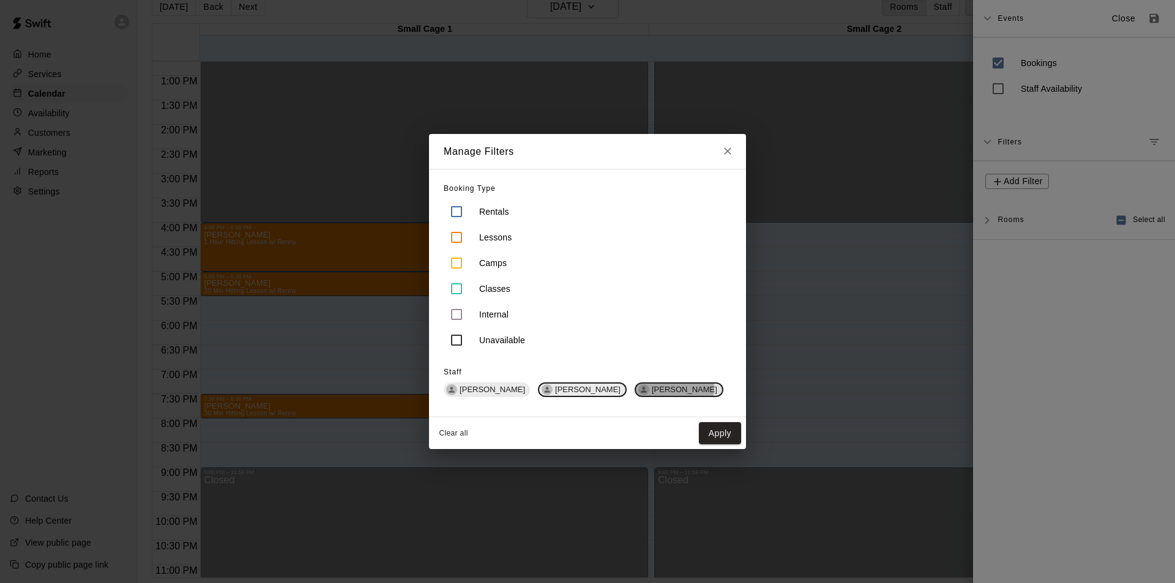
click at [650, 389] on span "[PERSON_NAME]" at bounding box center [684, 389] width 75 height 9
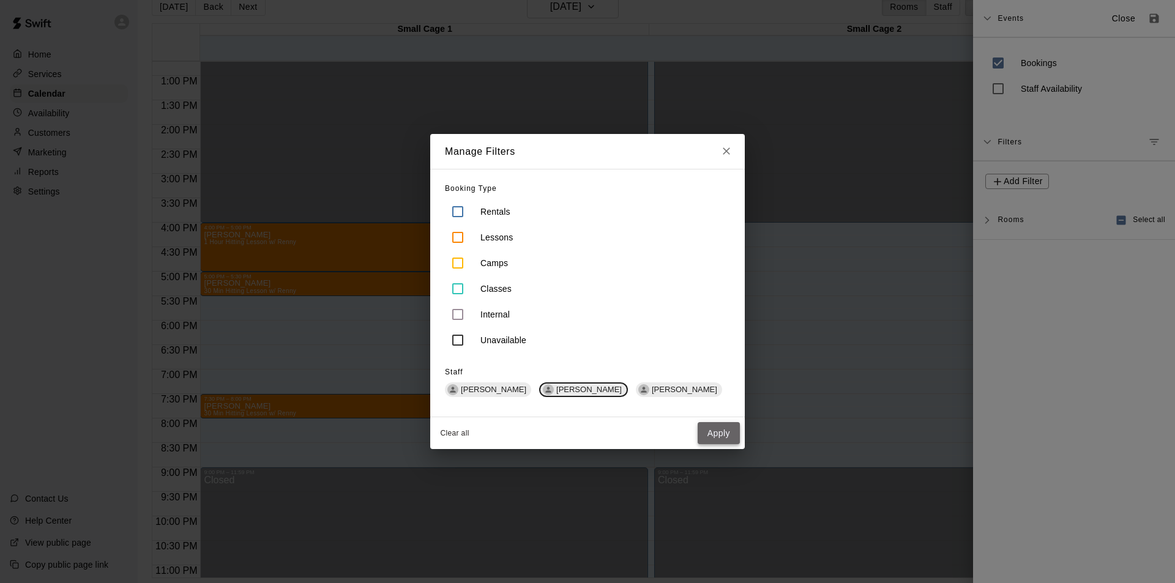
click at [711, 438] on button "Apply" at bounding box center [719, 433] width 42 height 23
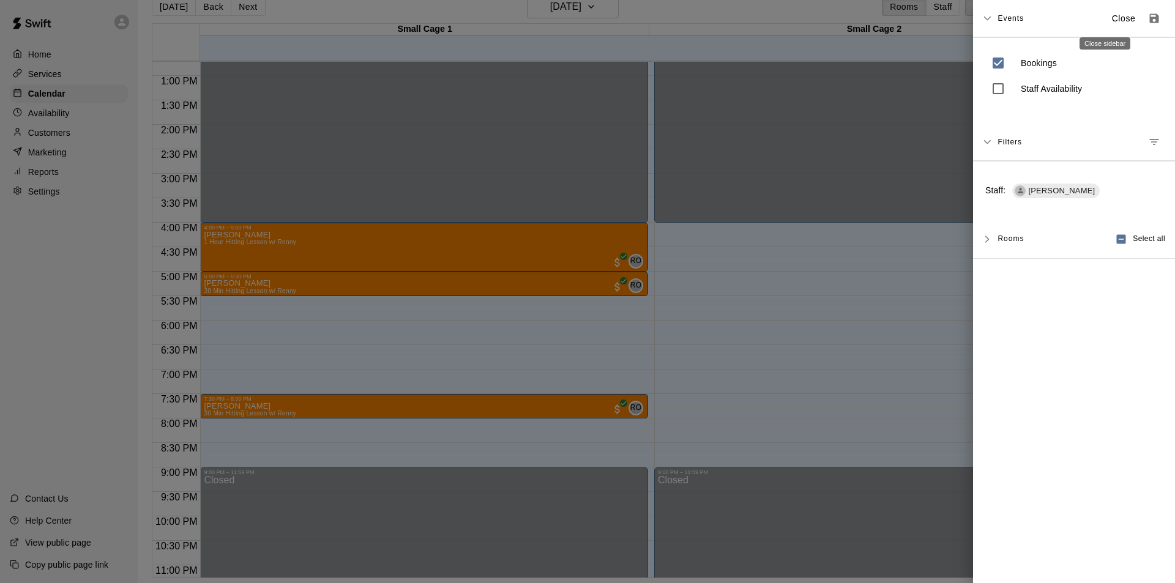
click at [1112, 20] on p "Close" at bounding box center [1124, 18] width 24 height 13
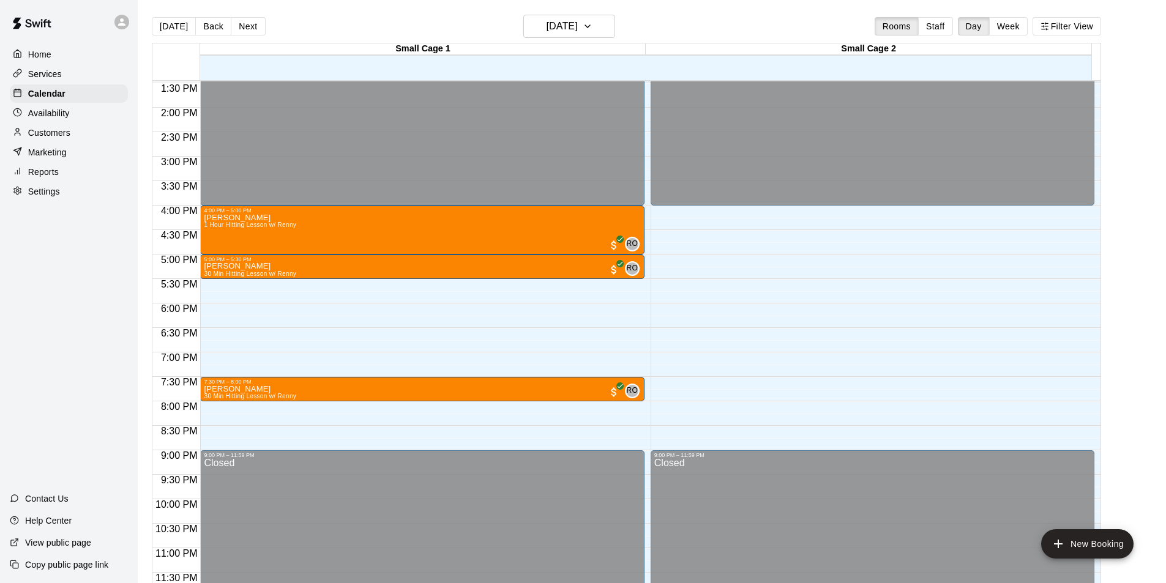
click at [1017, 23] on button "Week" at bounding box center [1008, 26] width 39 height 18
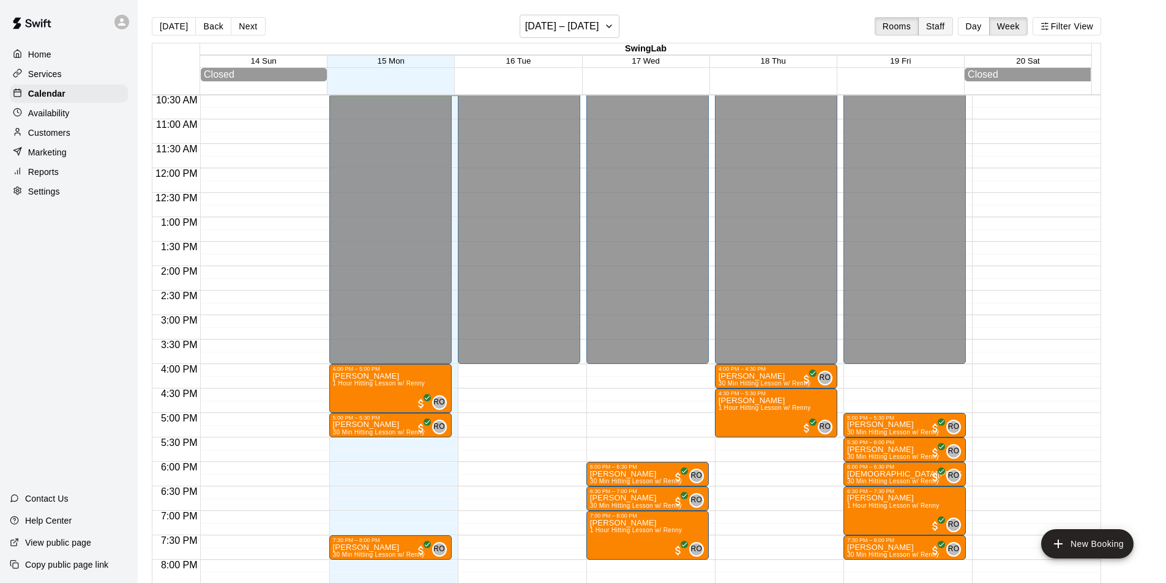
click at [941, 26] on button "Staff" at bounding box center [935, 26] width 35 height 18
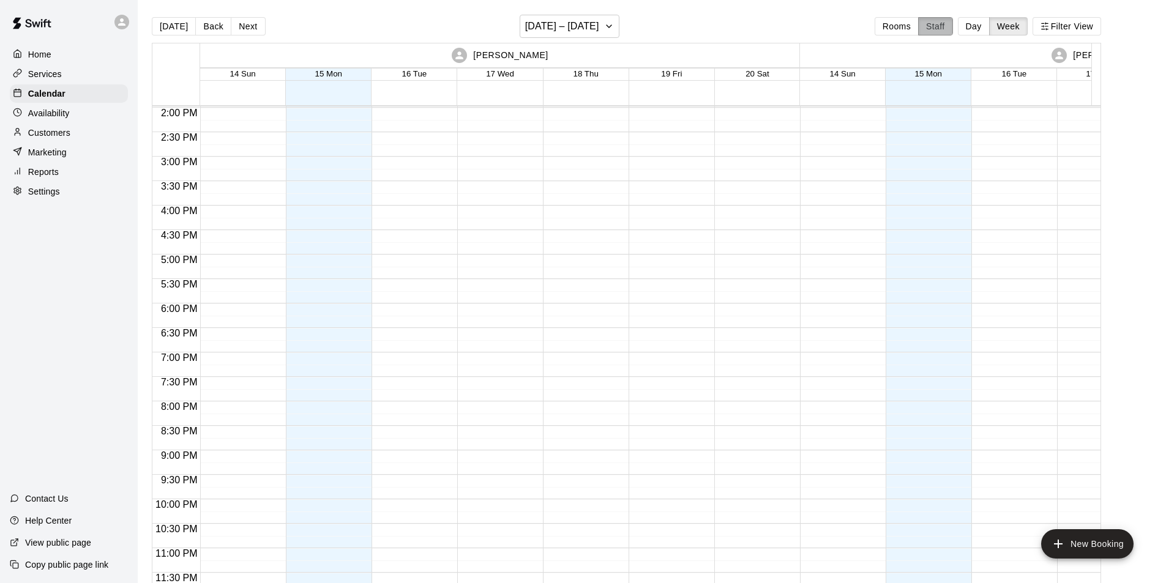
click at [940, 27] on button "Staff" at bounding box center [935, 26] width 35 height 18
click at [897, 23] on button "Rooms" at bounding box center [897, 26] width 44 height 18
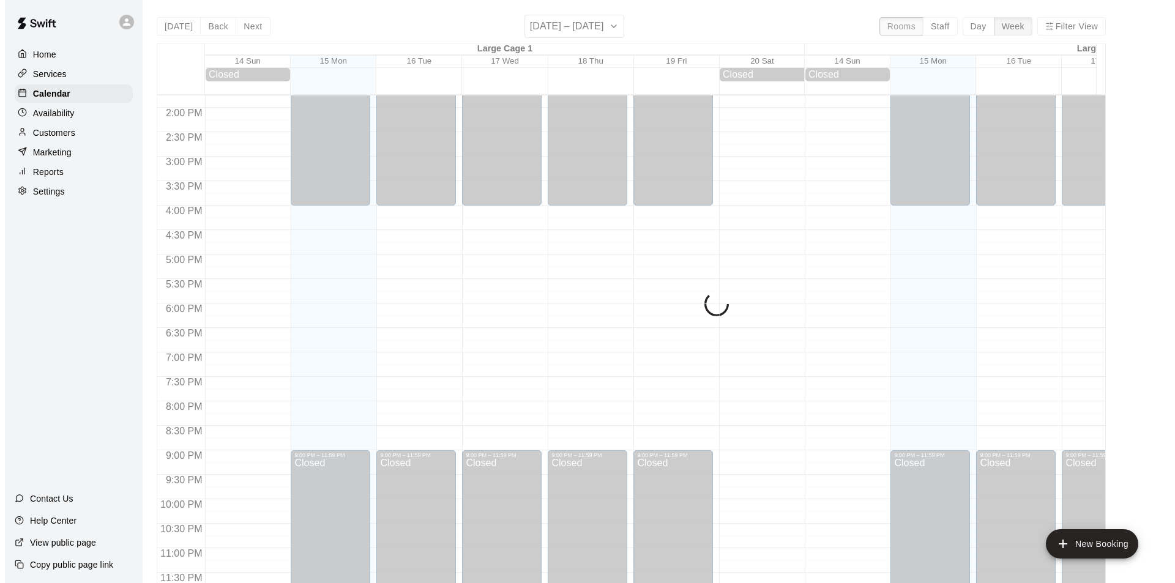
scroll to position [622, 0]
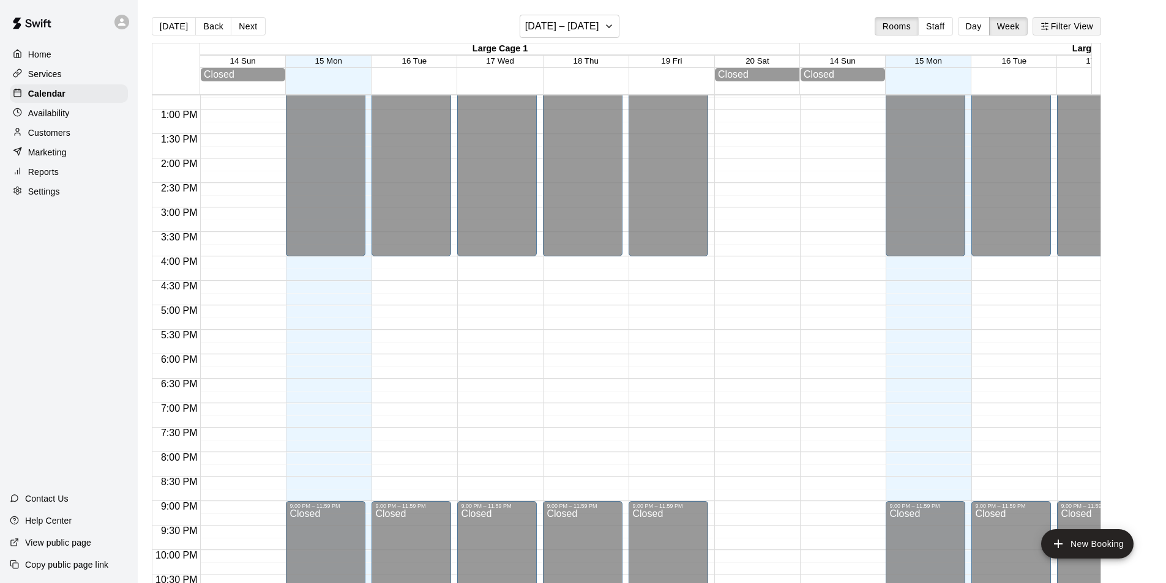
click at [1061, 24] on button "Filter View" at bounding box center [1066, 26] width 69 height 18
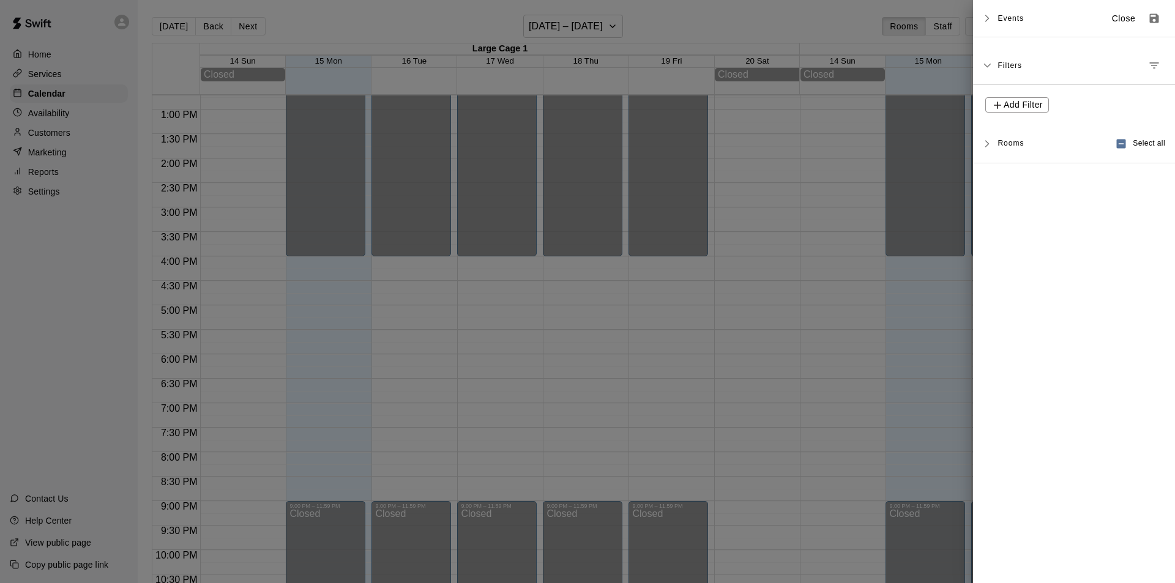
click at [987, 144] on icon at bounding box center [987, 144] width 9 height 9
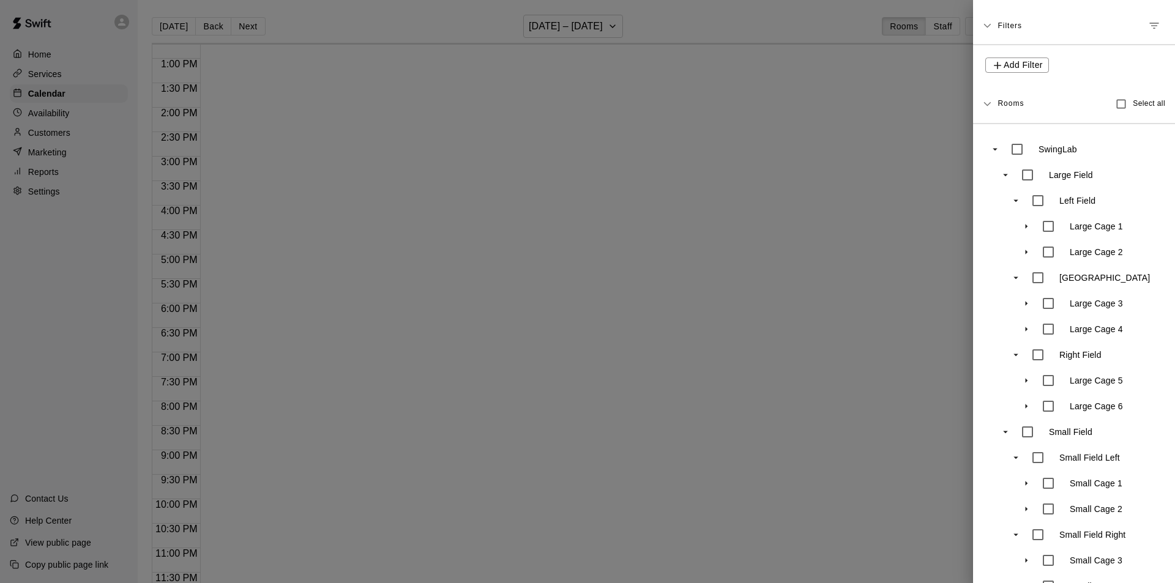
scroll to position [78, 0]
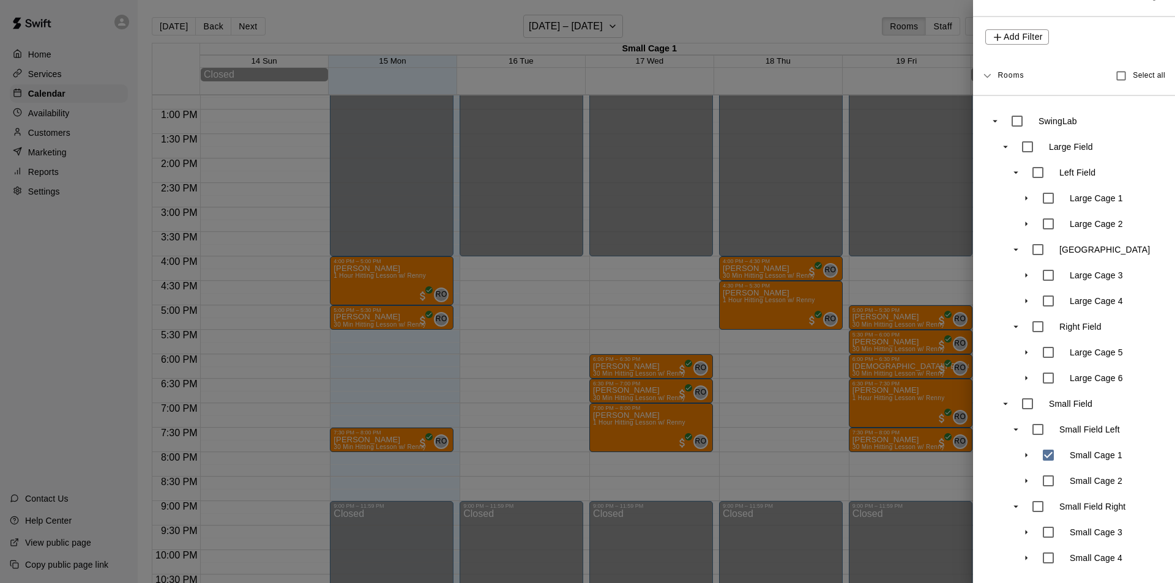
click at [985, 72] on icon at bounding box center [987, 76] width 9 height 9
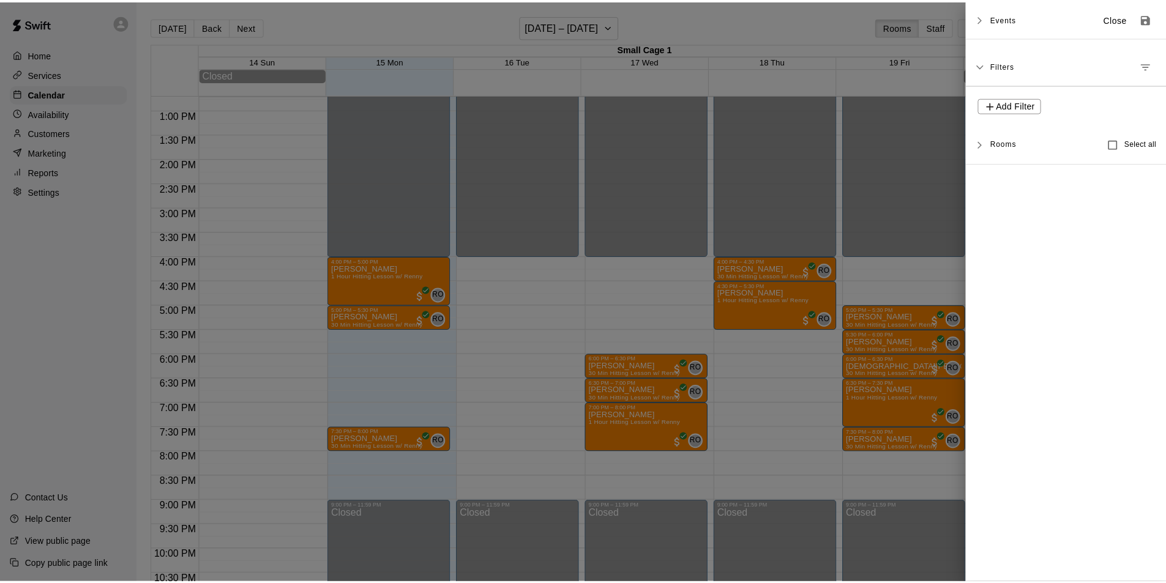
scroll to position [0, 0]
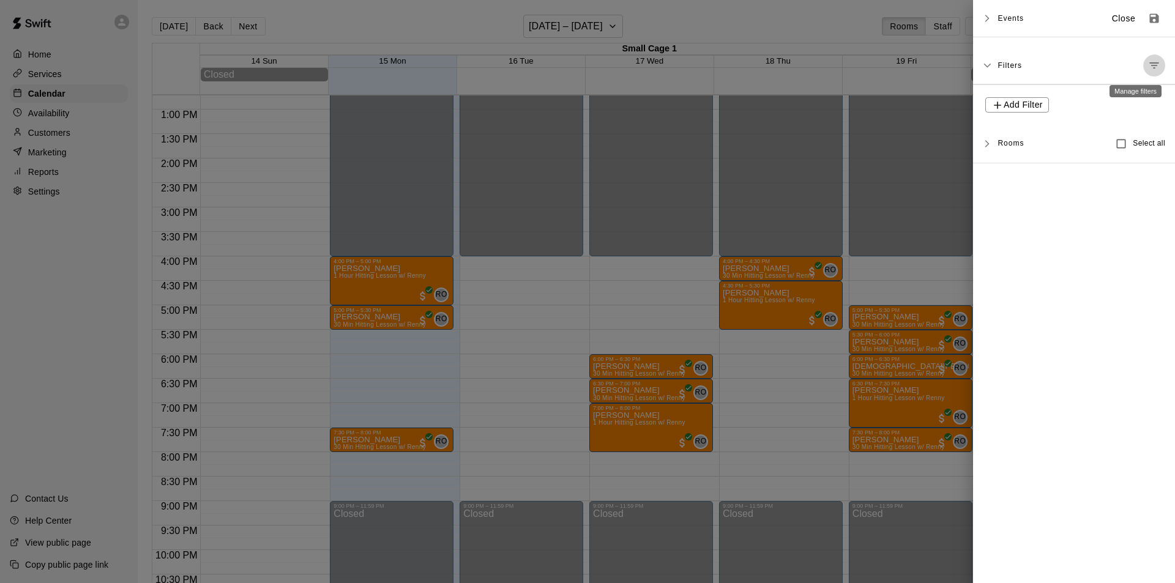
click at [1143, 55] on button "Manage filters" at bounding box center [1154, 65] width 22 height 22
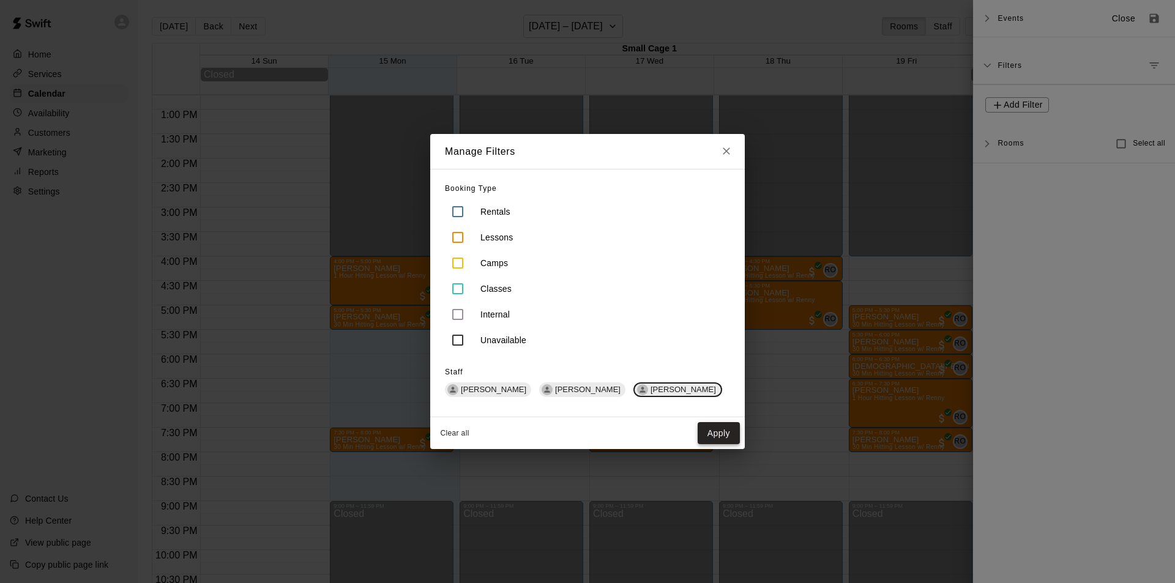
click at [722, 433] on button "Apply" at bounding box center [719, 433] width 42 height 23
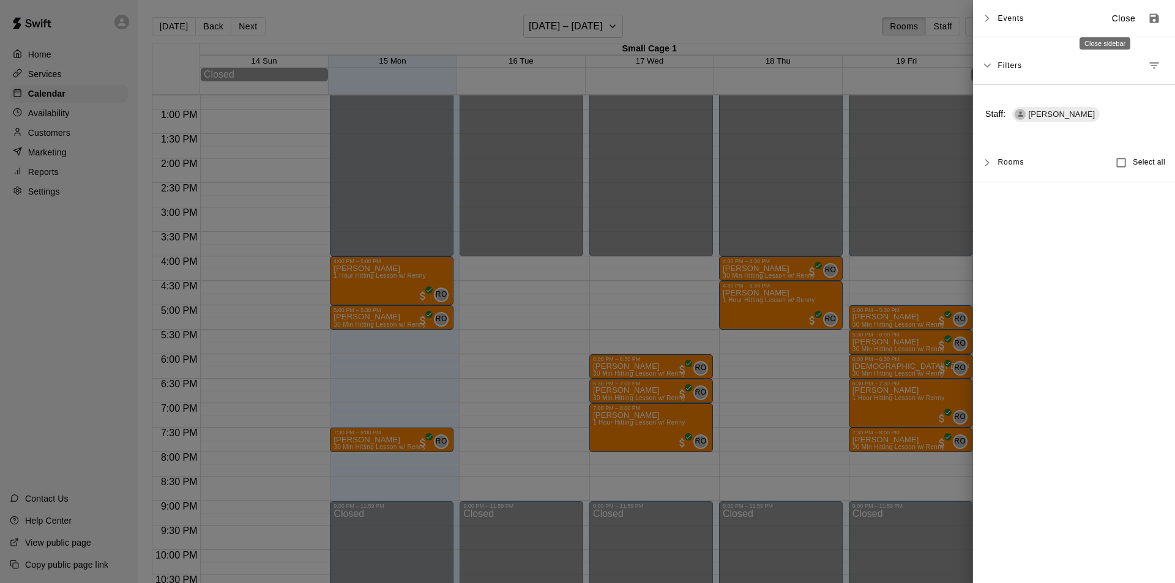
click at [1112, 21] on p "Close" at bounding box center [1124, 18] width 24 height 13
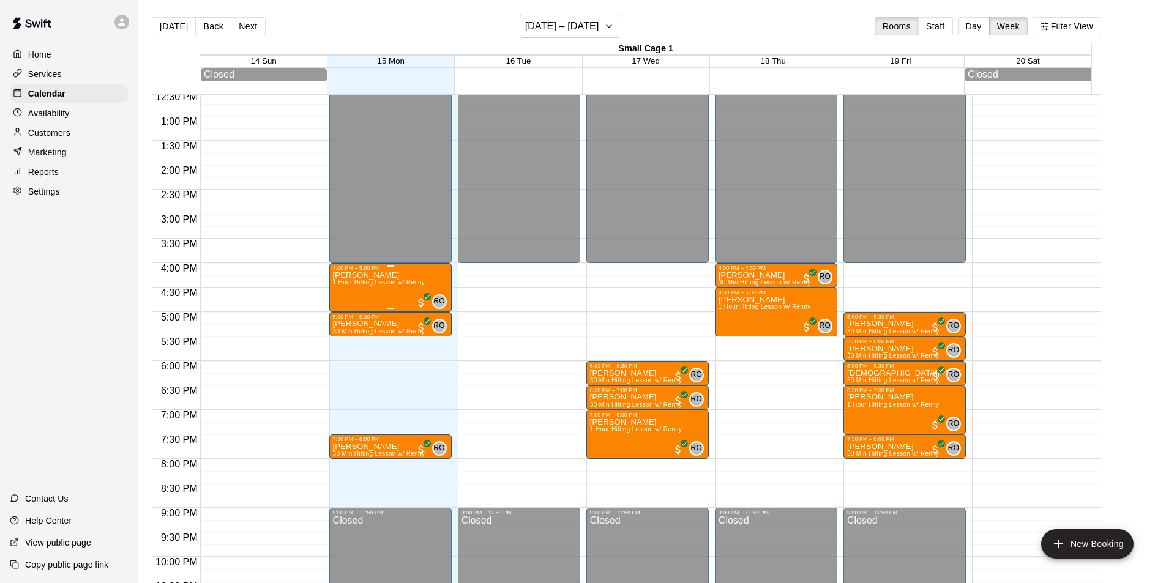
click at [387, 284] on span "1 Hour Hitting Lesson w/ Renny" at bounding box center [379, 282] width 92 height 7
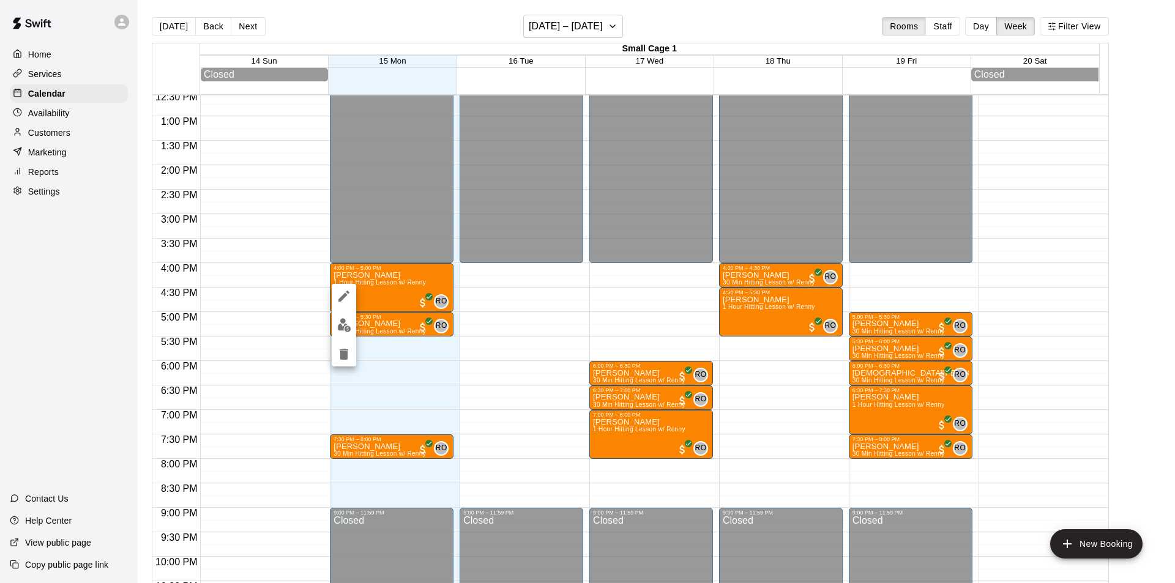
click at [423, 272] on div at bounding box center [587, 291] width 1175 height 583
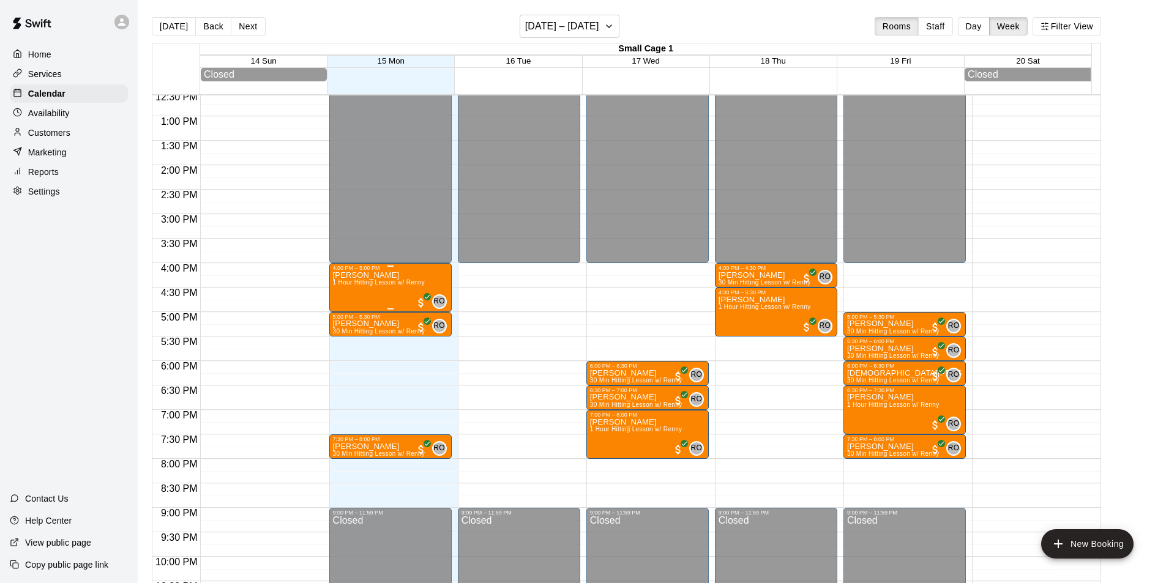
click at [418, 280] on div "[PERSON_NAME] 1 Hour Hitting Lesson w/ Renny" at bounding box center [379, 562] width 92 height 583
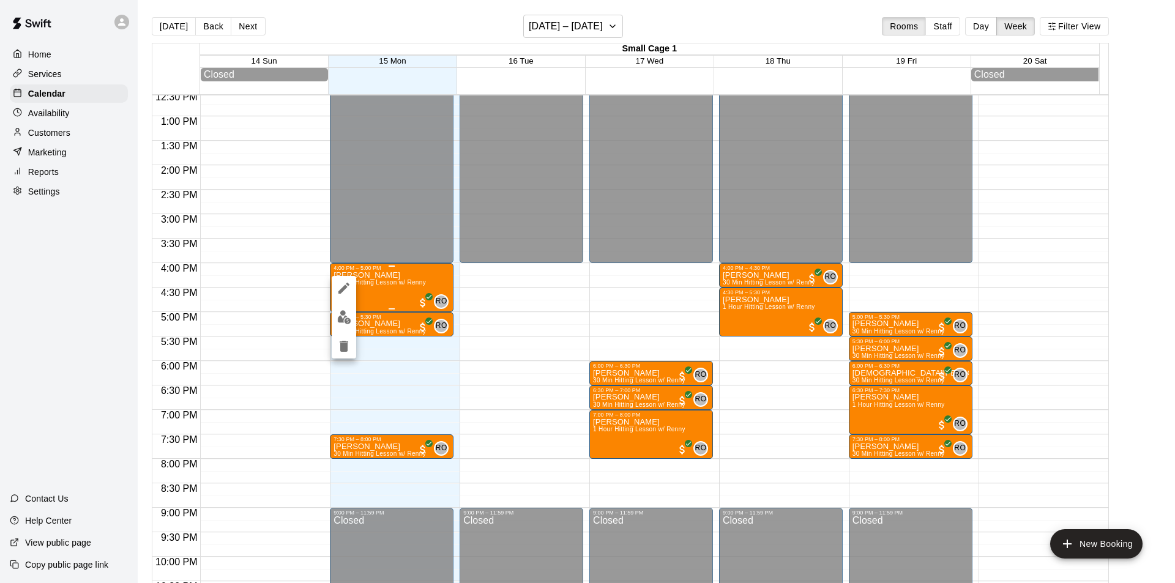
click at [418, 279] on div at bounding box center [587, 291] width 1175 height 583
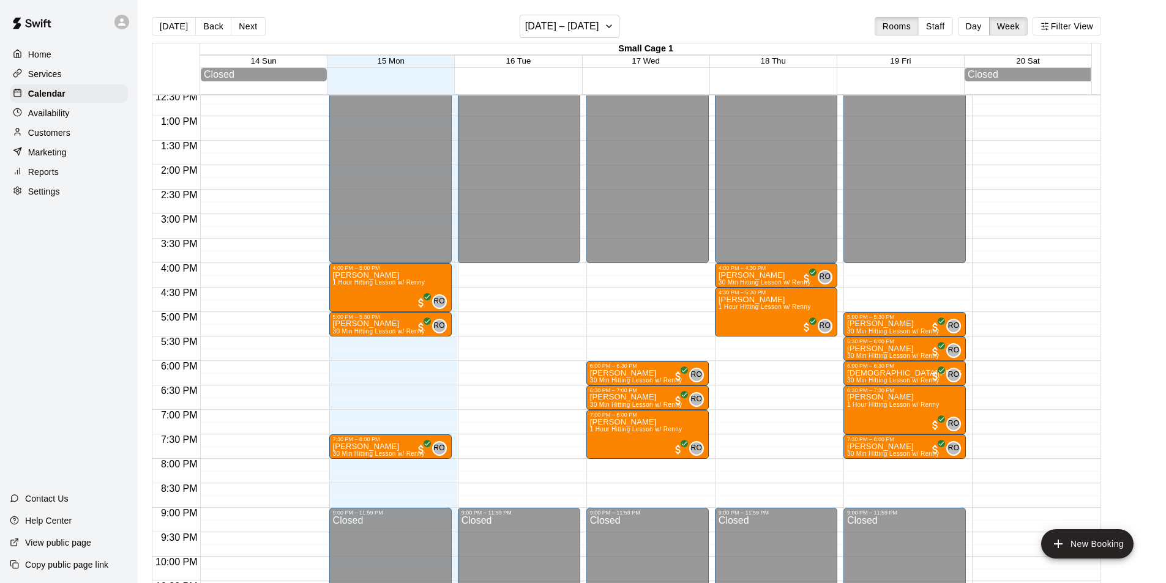
click at [418, 278] on div "[PERSON_NAME] 1 Hour Hitting Lesson w/ Renny" at bounding box center [379, 562] width 92 height 583
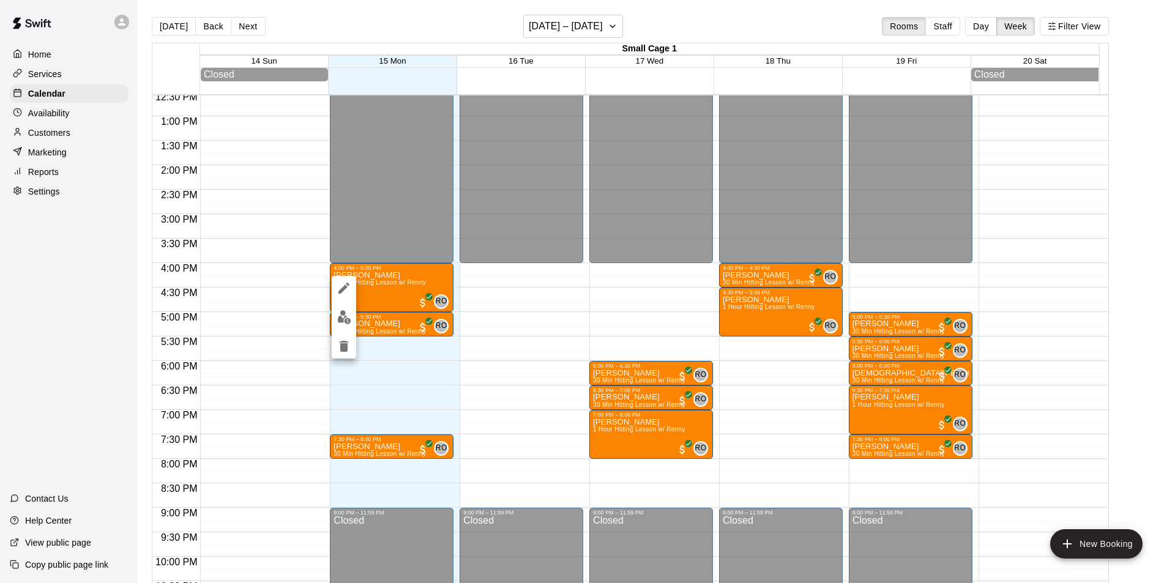
click at [418, 278] on div at bounding box center [587, 291] width 1175 height 583
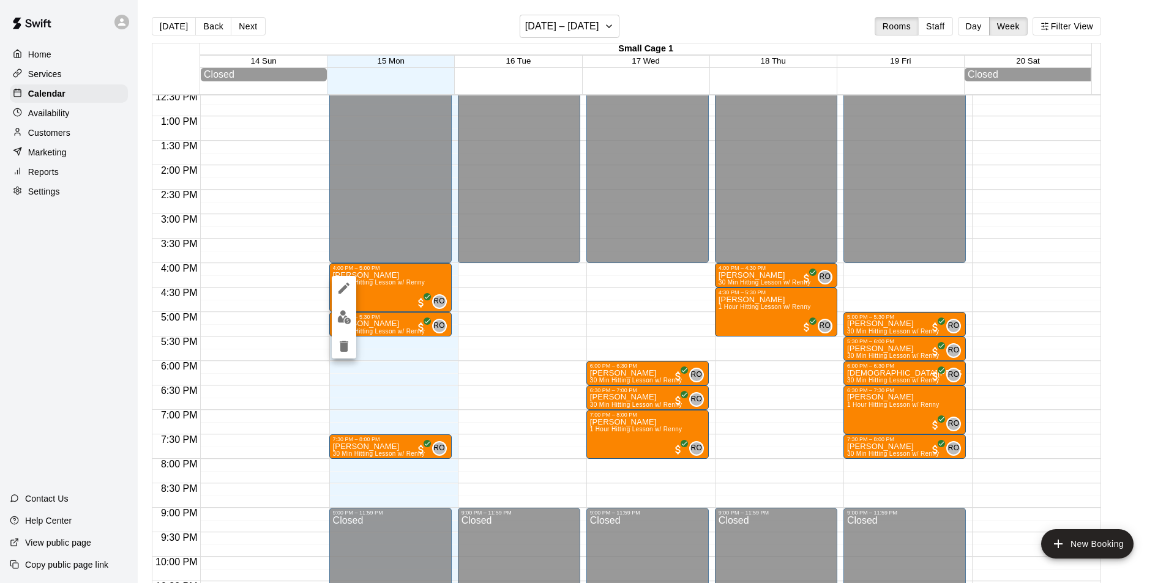
click at [418, 278] on div "[PERSON_NAME] 1 Hour Hitting Lesson w/ Renny" at bounding box center [379, 562] width 92 height 583
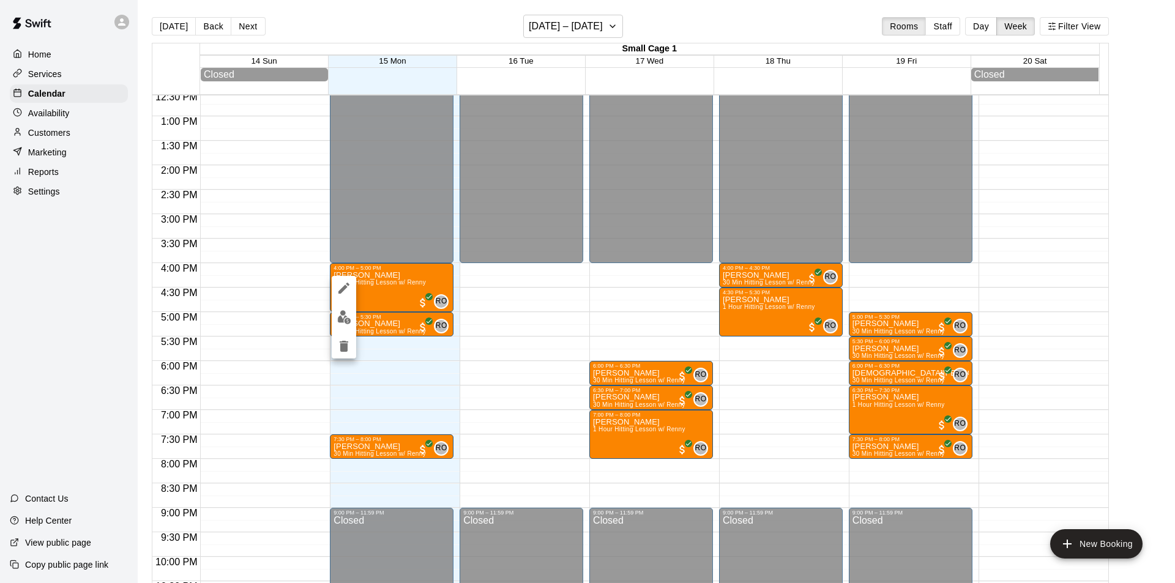
click at [398, 277] on div at bounding box center [587, 291] width 1175 height 583
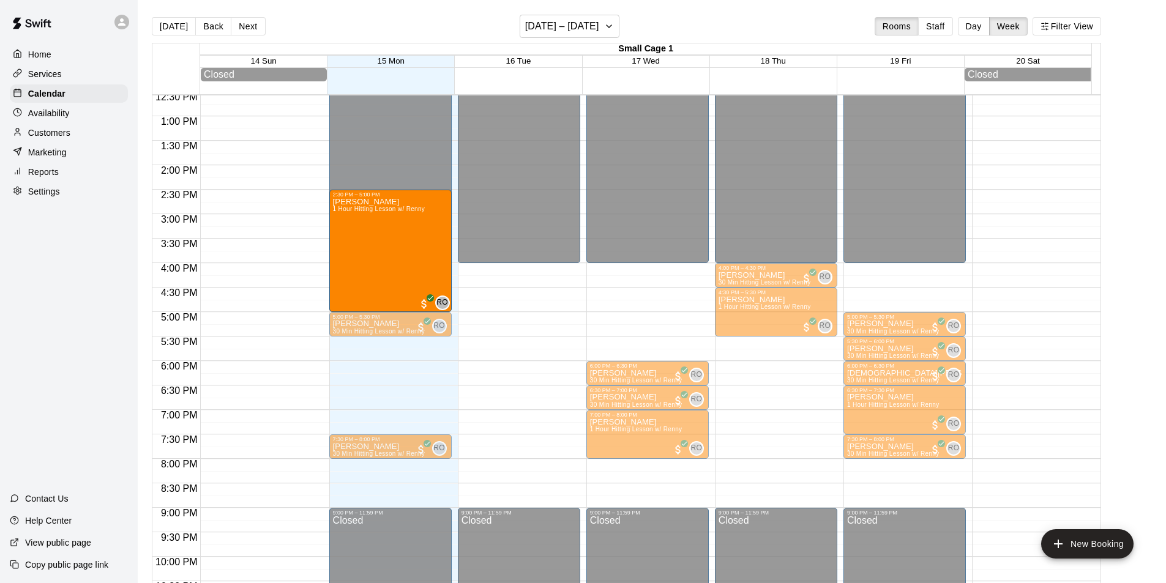
drag, startPoint x: 389, startPoint y: 269, endPoint x: 395, endPoint y: 196, distance: 73.0
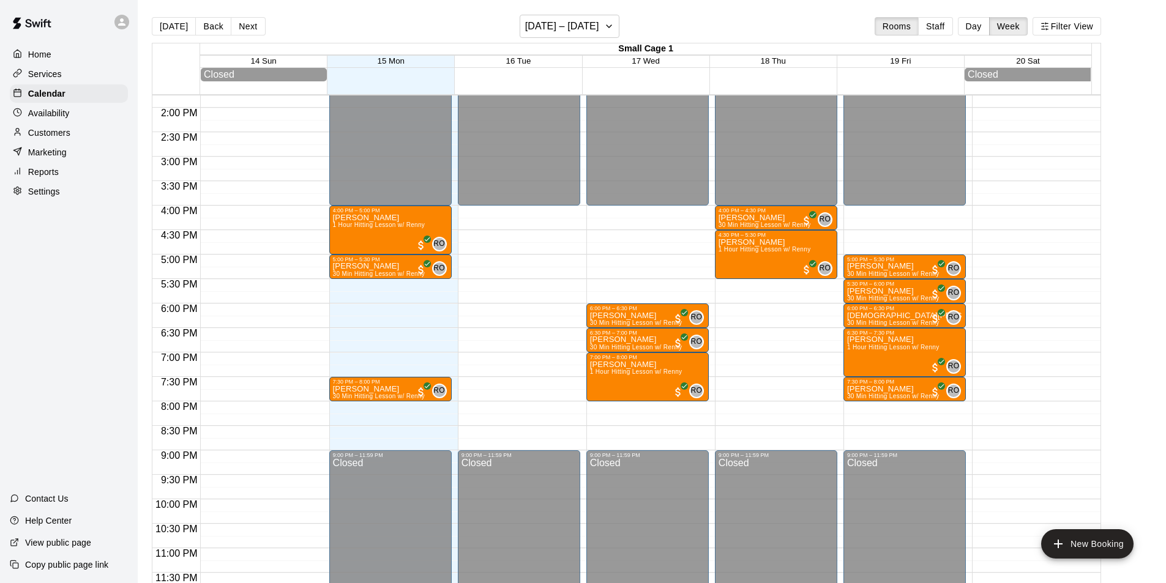
click at [749, 21] on div "[DATE] Back Next [DATE] – [DATE] Rooms Staff Day Week Filter View" at bounding box center [626, 29] width 949 height 28
